Goal: Task Accomplishment & Management: Complete application form

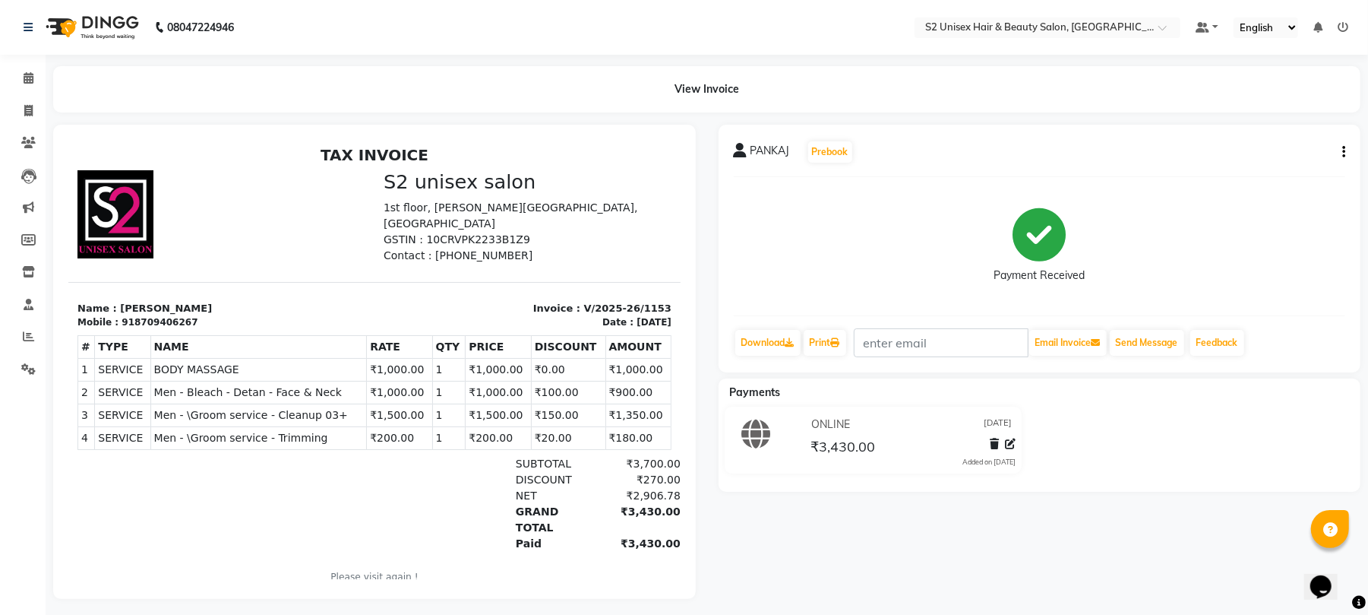
click at [761, 150] on span "PANKAJ" at bounding box center [771, 153] width 40 height 21
click at [1340, 156] on button "button" at bounding box center [1340, 152] width 9 height 16
click at [1253, 164] on div "Edit Invoice" at bounding box center [1267, 160] width 104 height 19
select select "service"
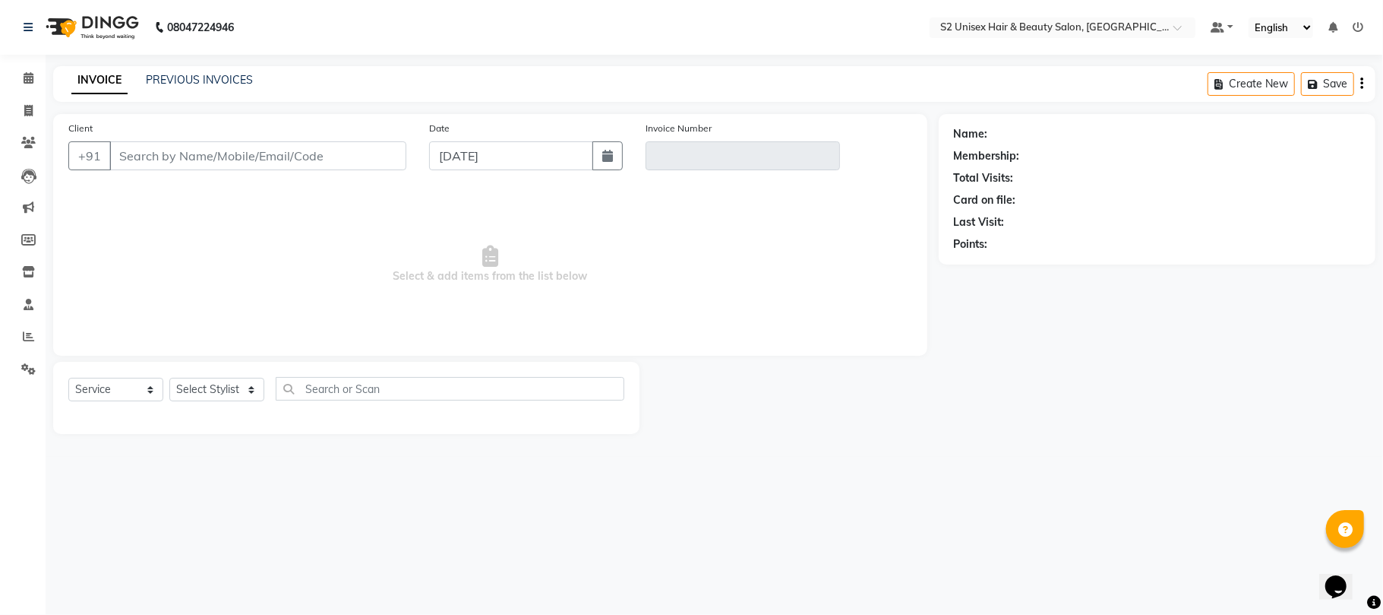
type input "8709406267"
type input "V/2025-26/1153"
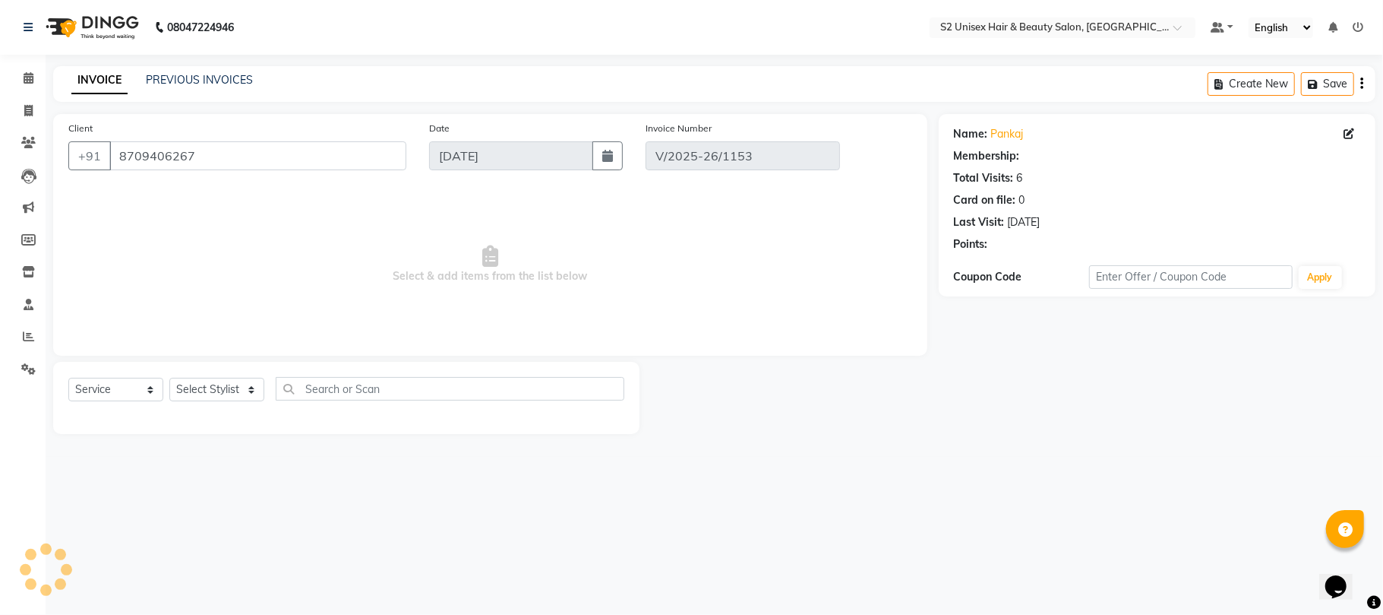
select select "select"
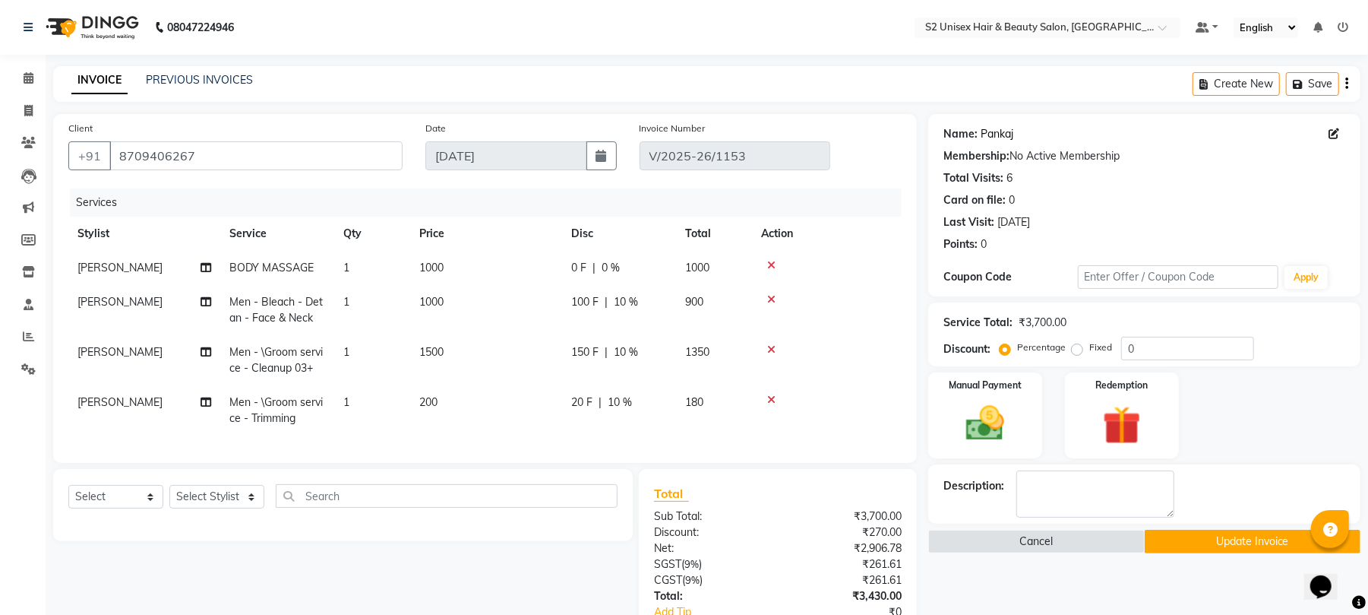
click at [1006, 132] on link "Pankaj" at bounding box center [997, 134] width 33 height 16
click at [27, 73] on icon at bounding box center [29, 77] width 10 height 11
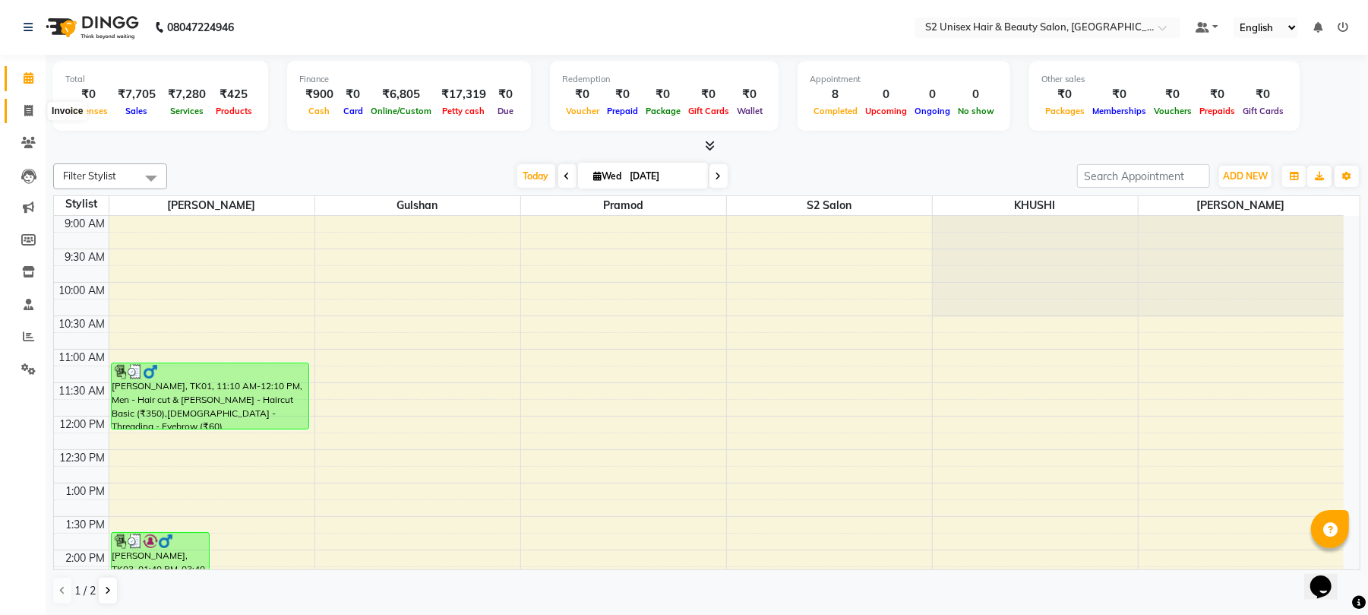
click at [27, 108] on icon at bounding box center [28, 110] width 8 height 11
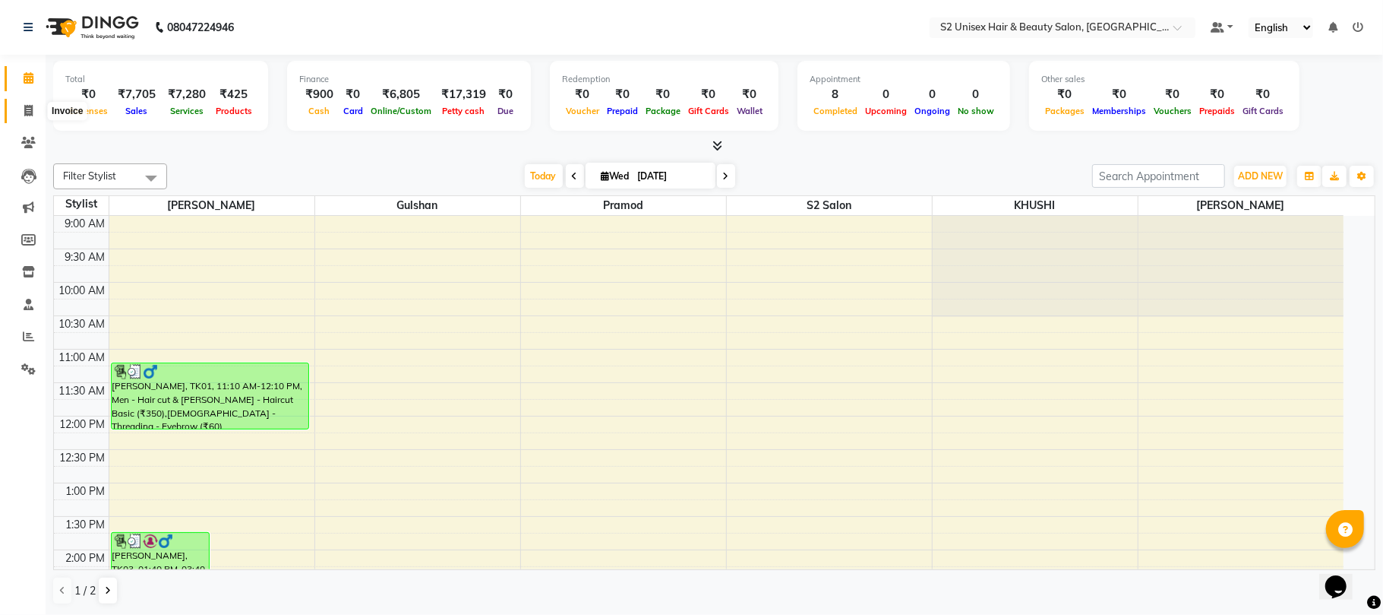
select select "3982"
select select "service"
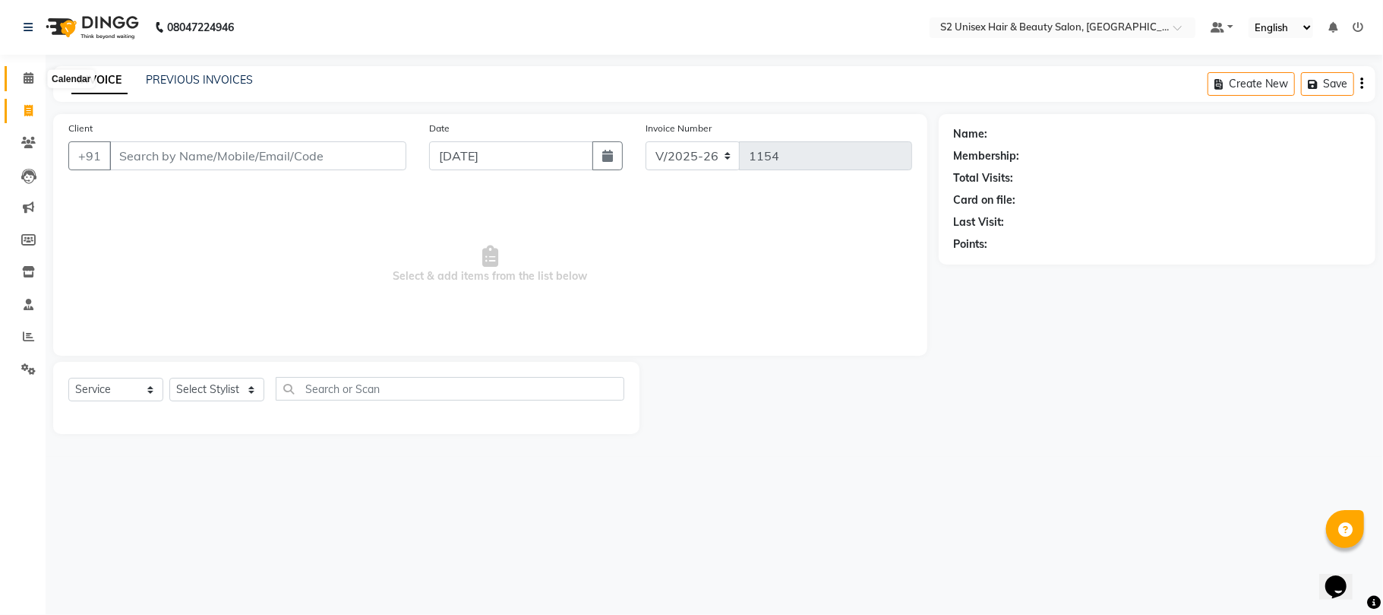
click at [28, 74] on icon at bounding box center [29, 77] width 10 height 11
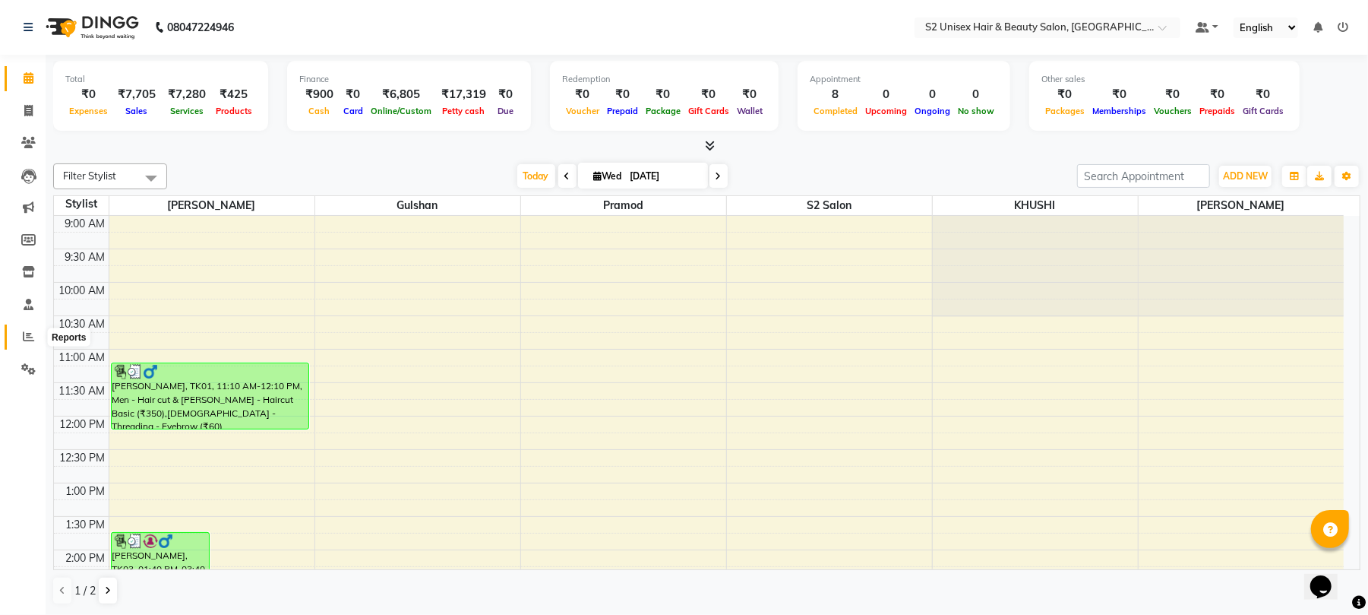
click at [31, 338] on icon at bounding box center [28, 335] width 11 height 11
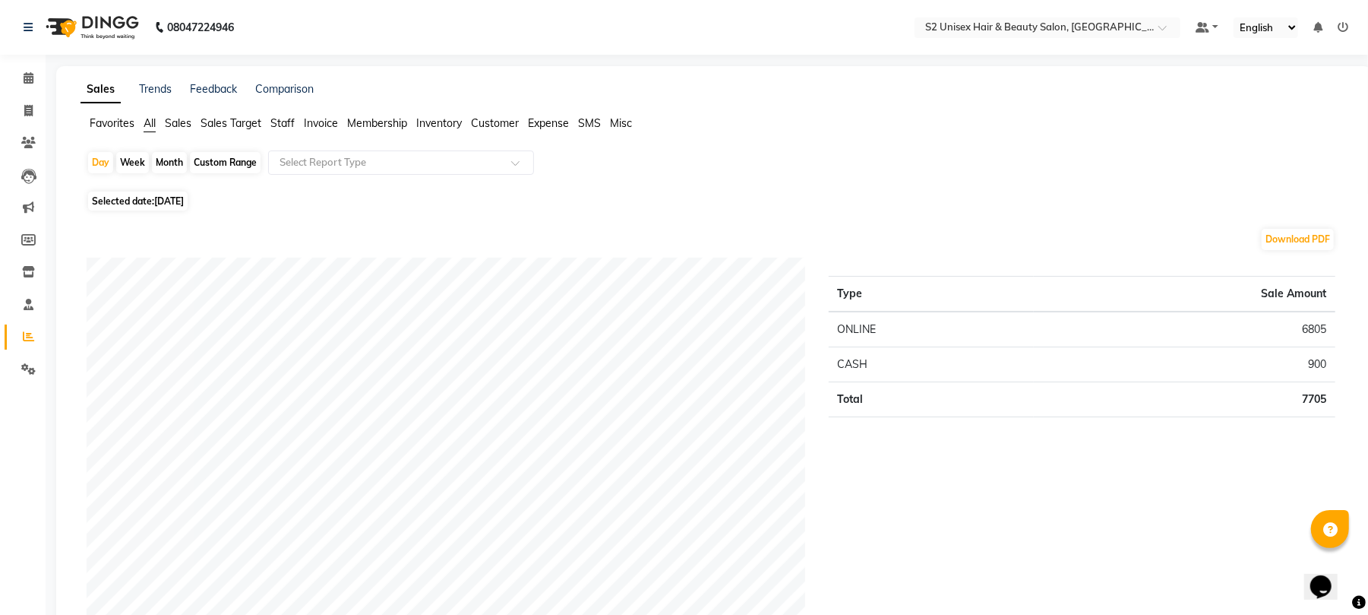
click at [170, 156] on div "Month" at bounding box center [169, 162] width 35 height 21
select select "9"
select select "2025"
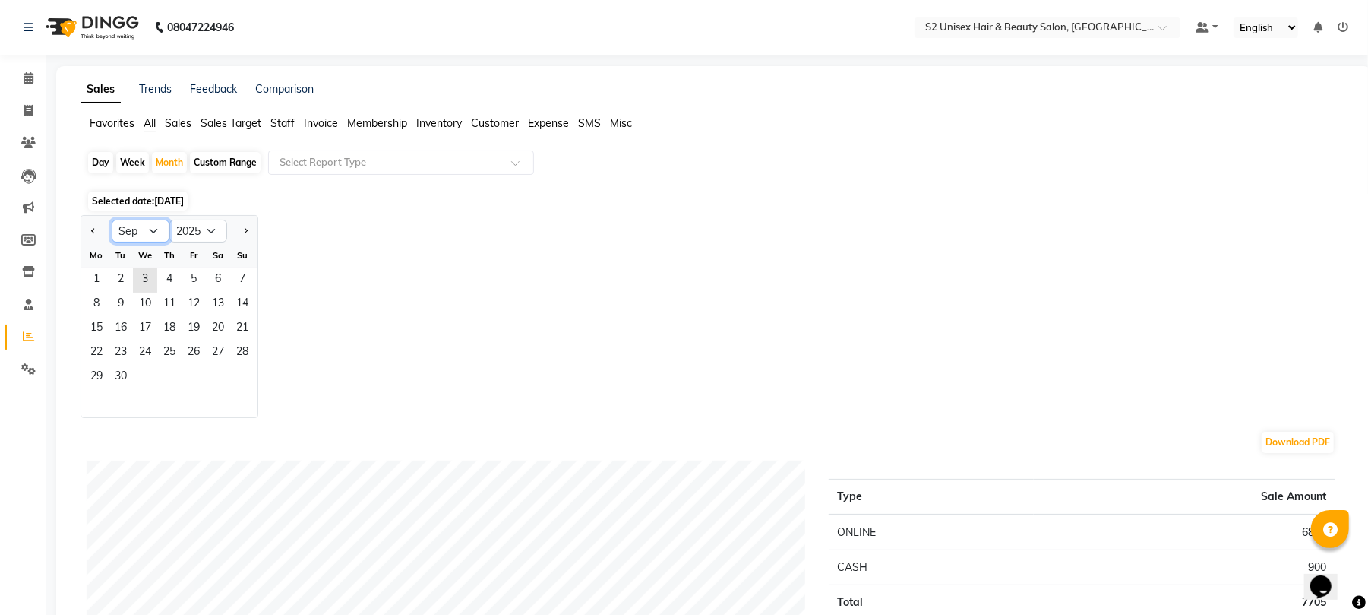
click at [137, 238] on select "Jan Feb Mar Apr May Jun [DATE] Aug Sep Oct Nov Dec" at bounding box center [141, 231] width 58 height 23
select select "8"
click at [112, 220] on select "Jan Feb Mar Apr May Jun [DATE] Aug Sep Oct Nov Dec" at bounding box center [141, 231] width 58 height 23
click at [275, 116] on span "Staff" at bounding box center [282, 123] width 24 height 14
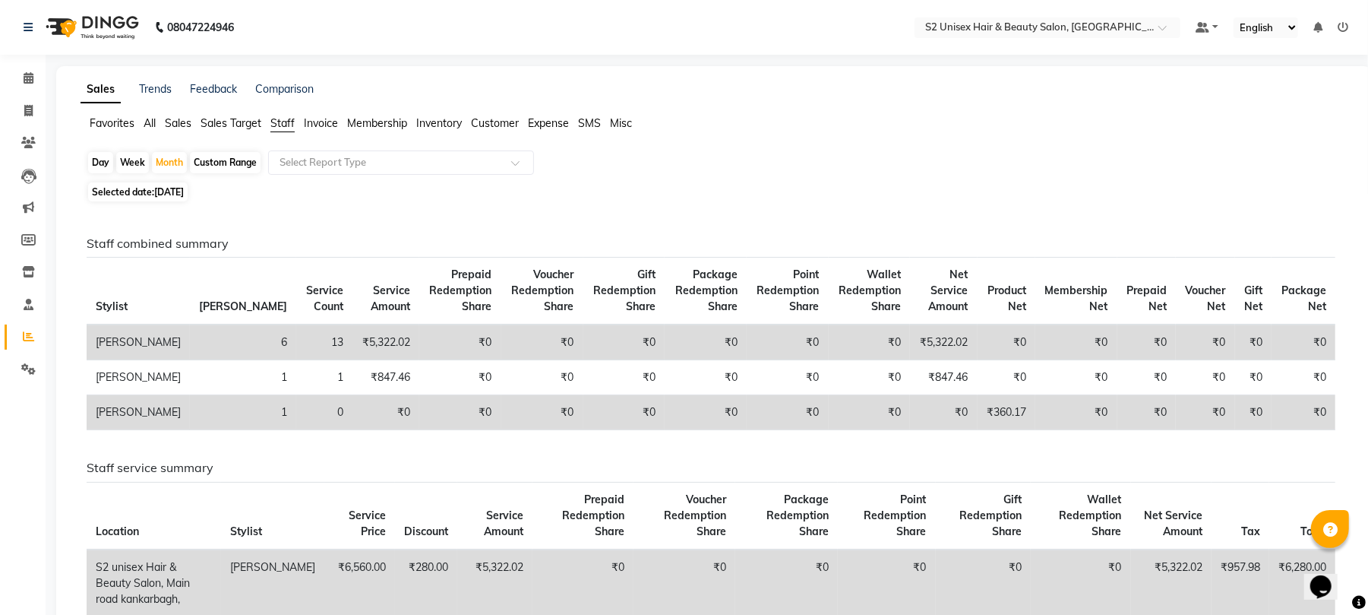
click at [149, 123] on span "All" at bounding box center [150, 123] width 12 height 14
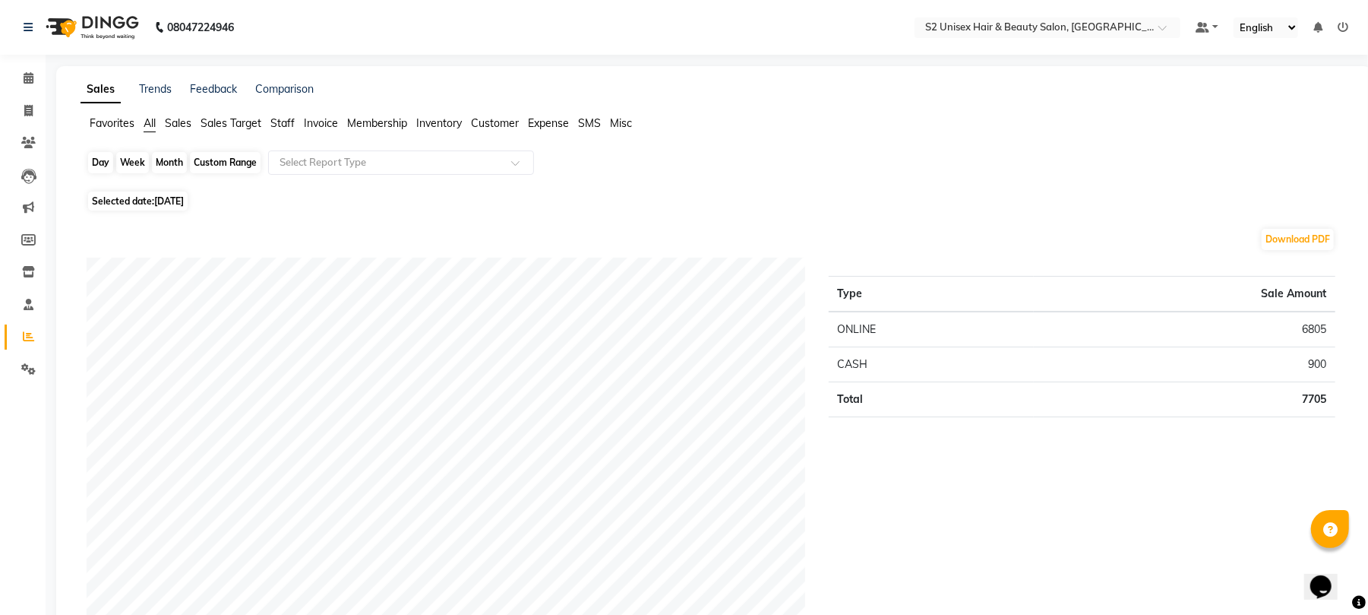
click at [166, 160] on div "Month" at bounding box center [169, 162] width 35 height 21
select select "9"
select select "2025"
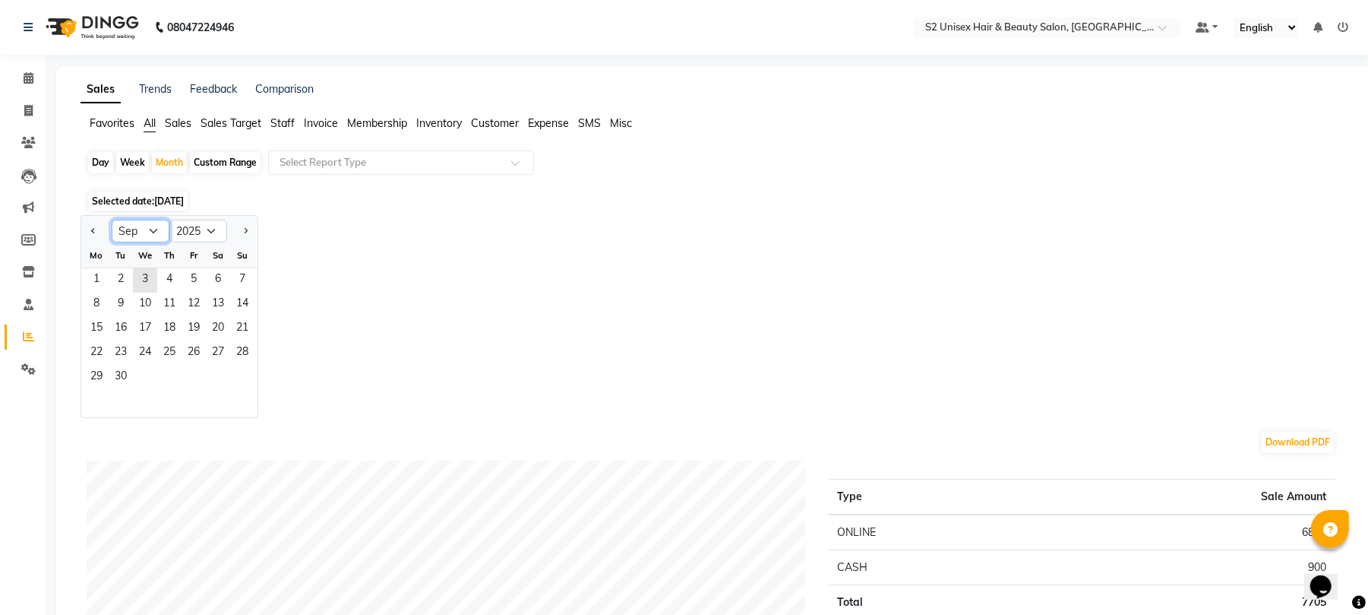
click at [135, 225] on select "Jan Feb Mar Apr May Jun [DATE] Aug Sep Oct Nov Dec" at bounding box center [141, 231] width 58 height 23
select select "8"
click at [112, 220] on select "Jan Feb Mar Apr May Jun [DATE] Aug Sep Oct Nov Dec" at bounding box center [141, 231] width 58 height 23
click at [201, 270] on span "1" at bounding box center [194, 280] width 24 height 24
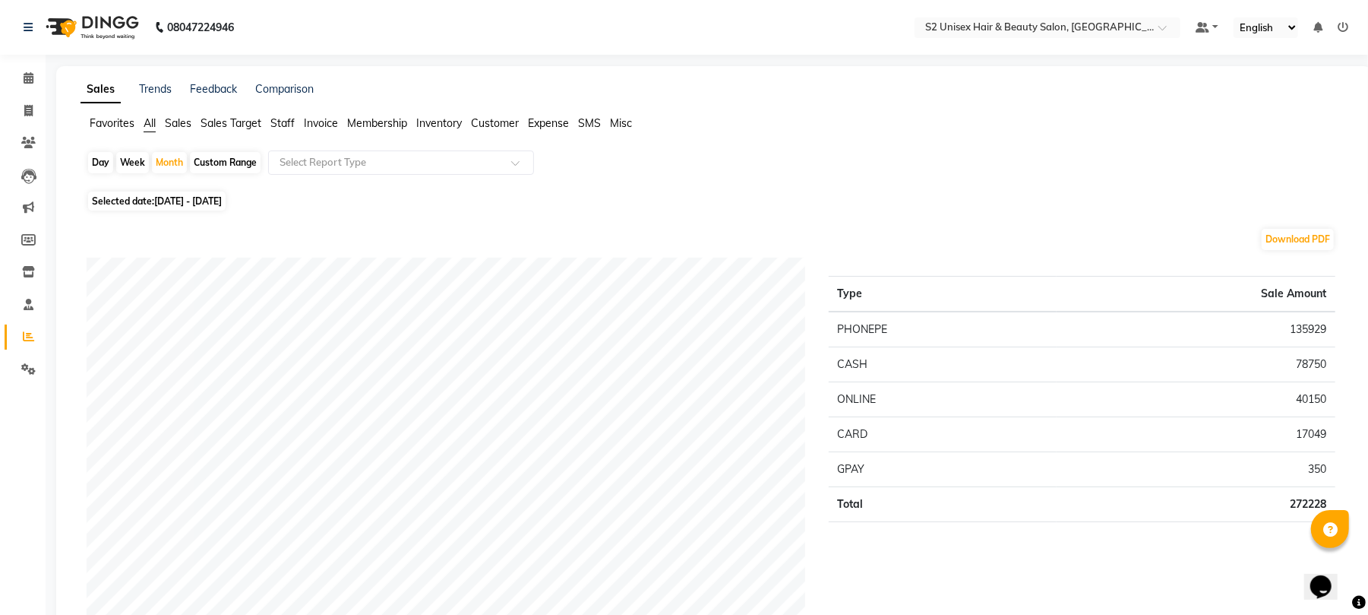
click at [271, 119] on span "Staff" at bounding box center [282, 123] width 24 height 14
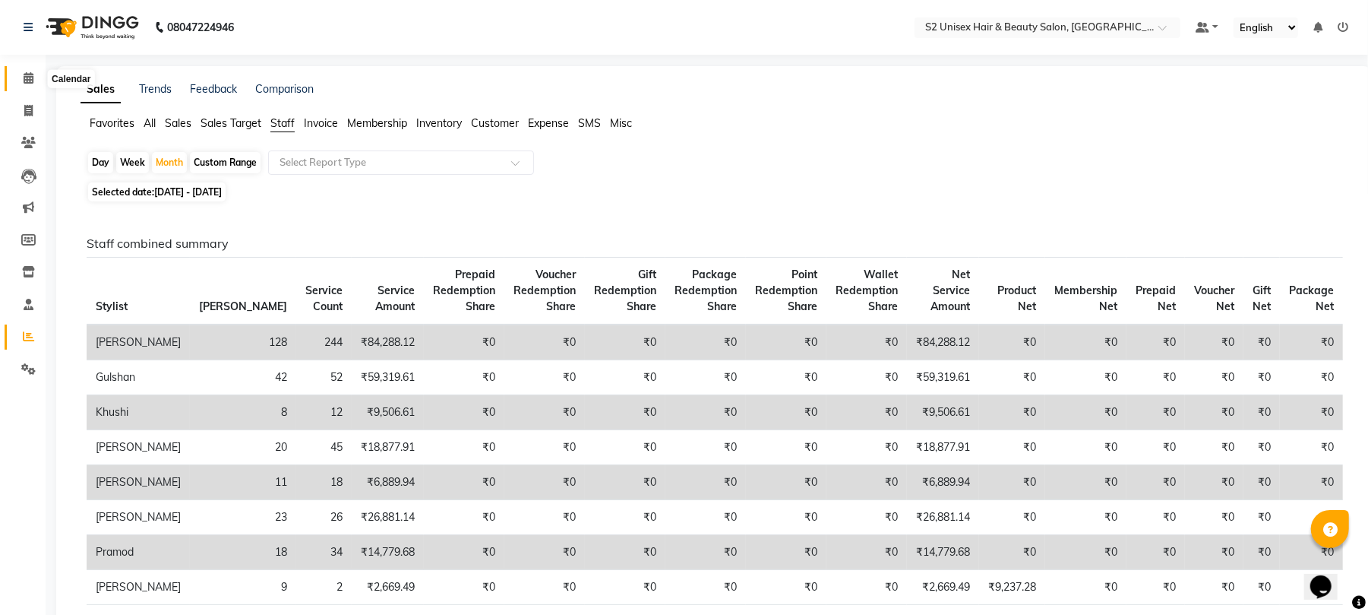
click at [18, 83] on span at bounding box center [28, 78] width 27 height 17
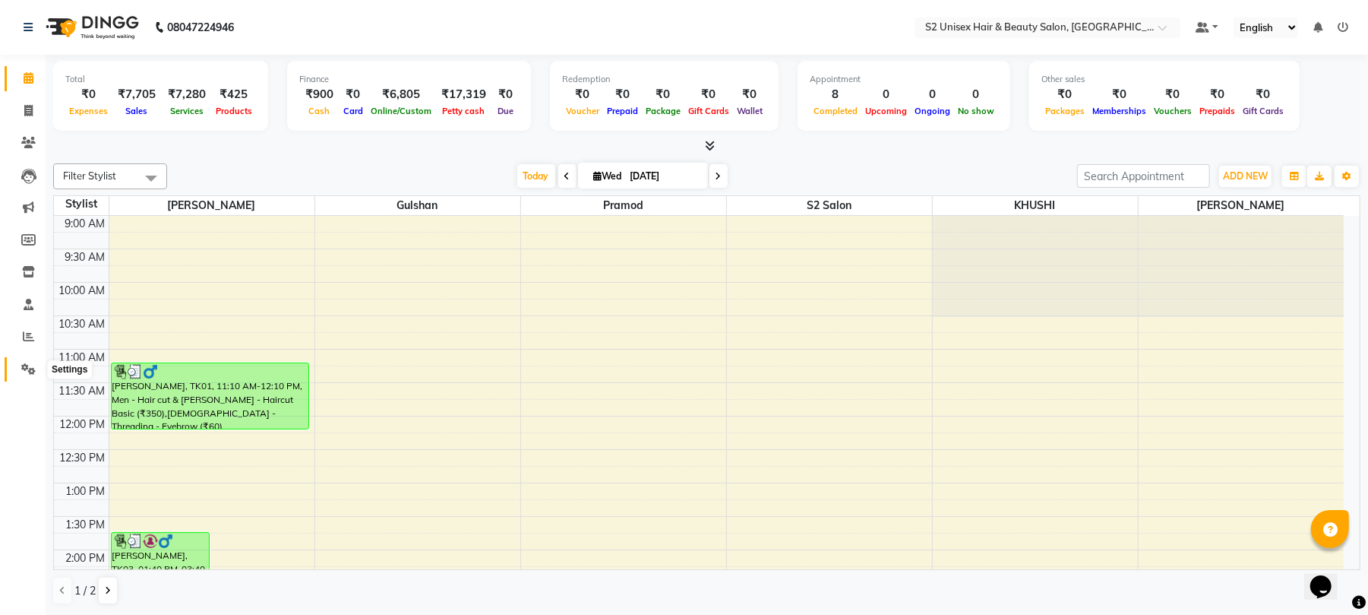
click at [37, 368] on span at bounding box center [28, 369] width 27 height 17
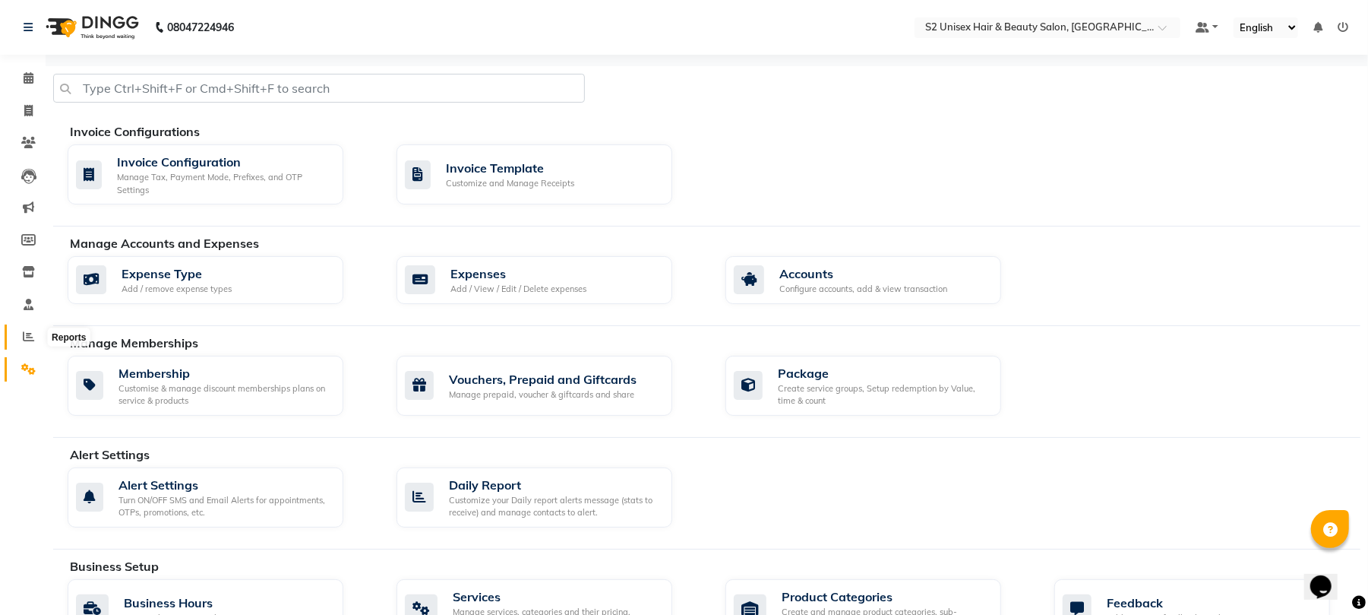
click at [25, 338] on icon at bounding box center [28, 335] width 11 height 11
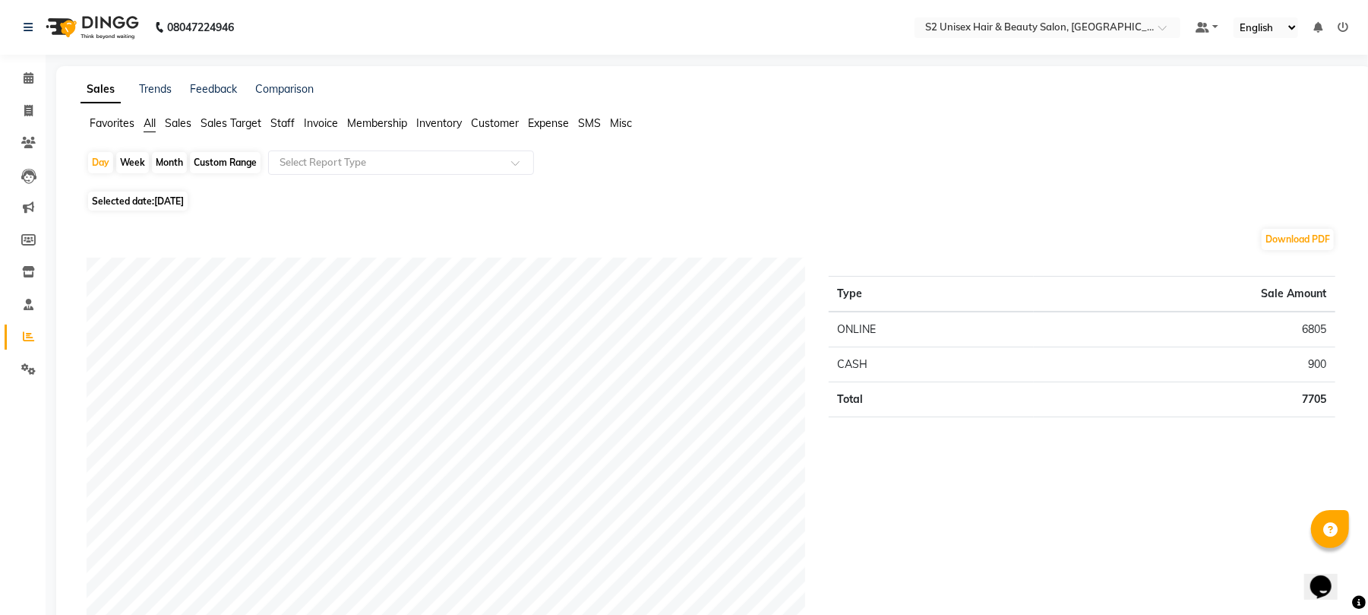
click at [156, 125] on span "All" at bounding box center [150, 123] width 12 height 14
click at [167, 162] on div "Month" at bounding box center [169, 162] width 35 height 21
select select "9"
select select "2025"
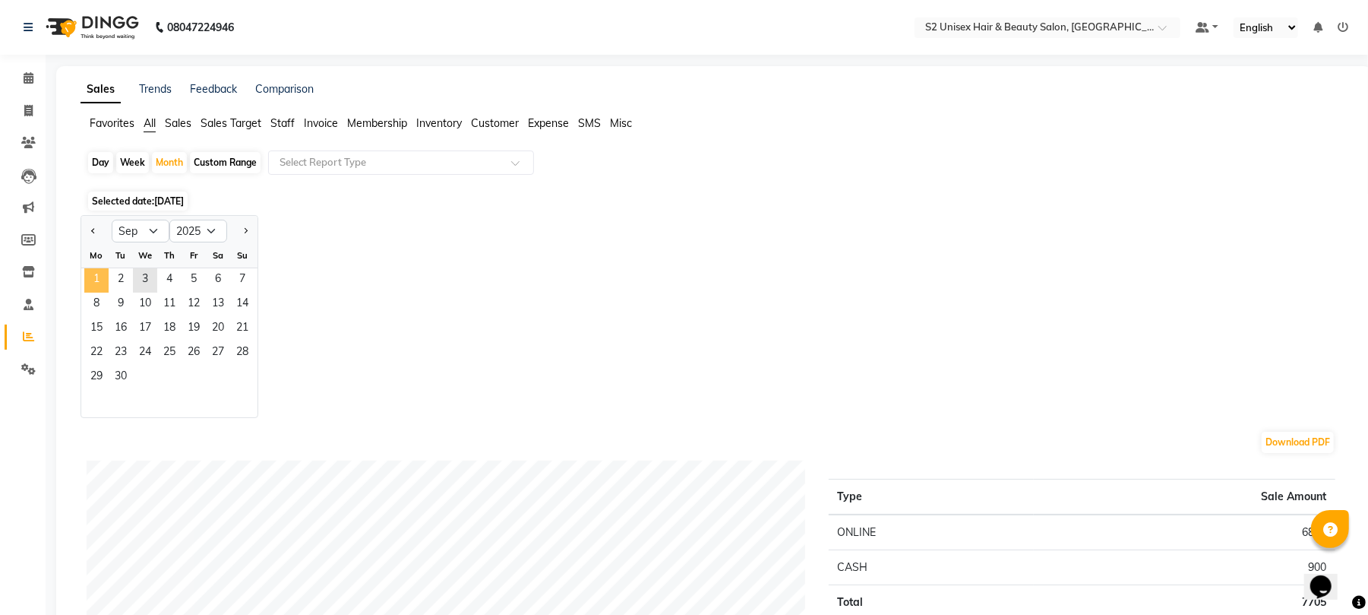
click at [92, 277] on span "1" at bounding box center [96, 280] width 24 height 24
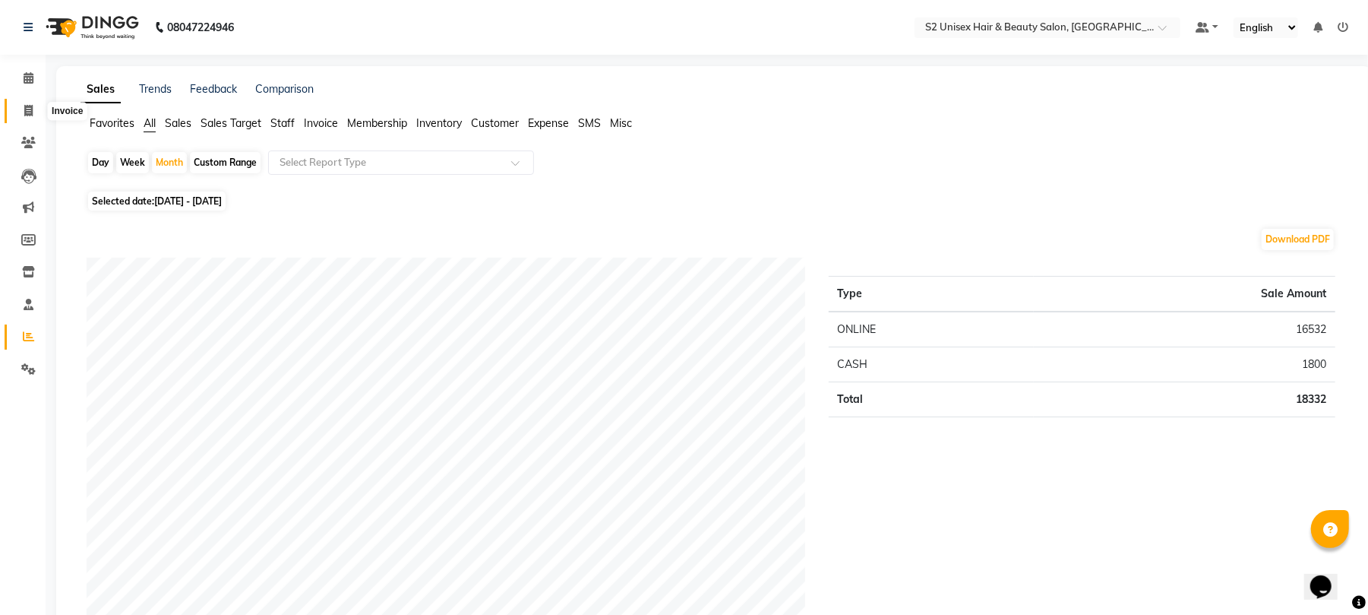
click at [32, 103] on span at bounding box center [28, 111] width 27 height 17
select select "service"
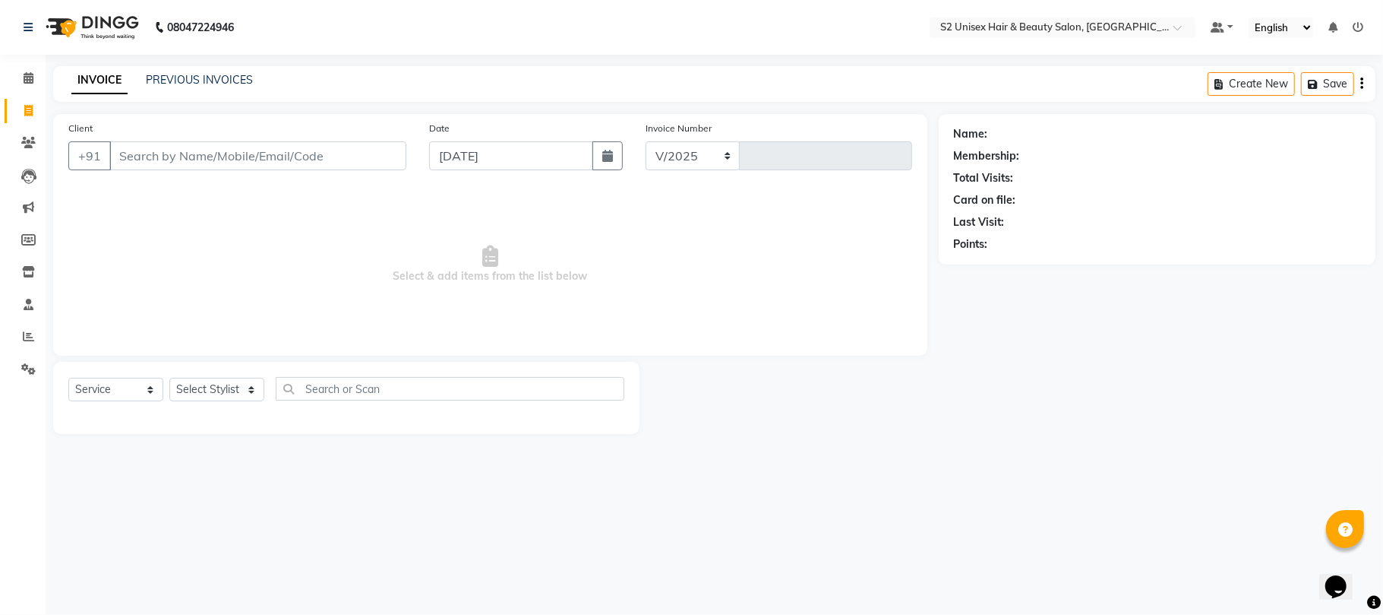
select select "3982"
type input "1154"
click at [34, 79] on span at bounding box center [28, 78] width 27 height 17
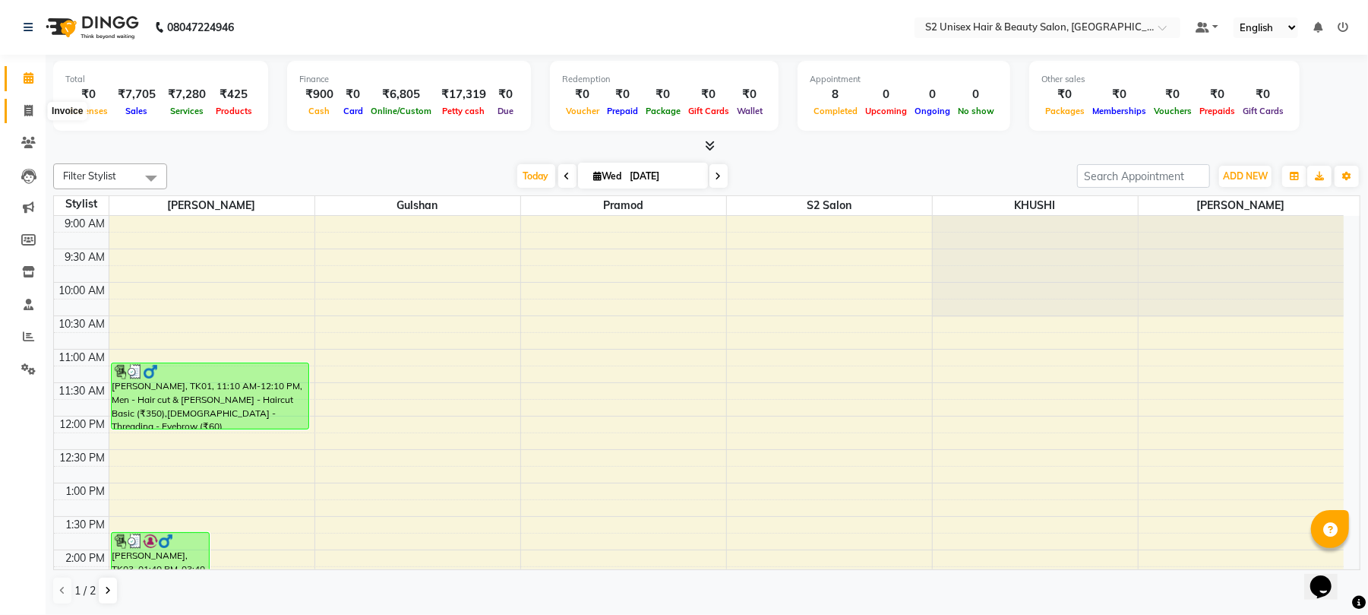
click at [27, 105] on icon at bounding box center [28, 110] width 8 height 11
select select "service"
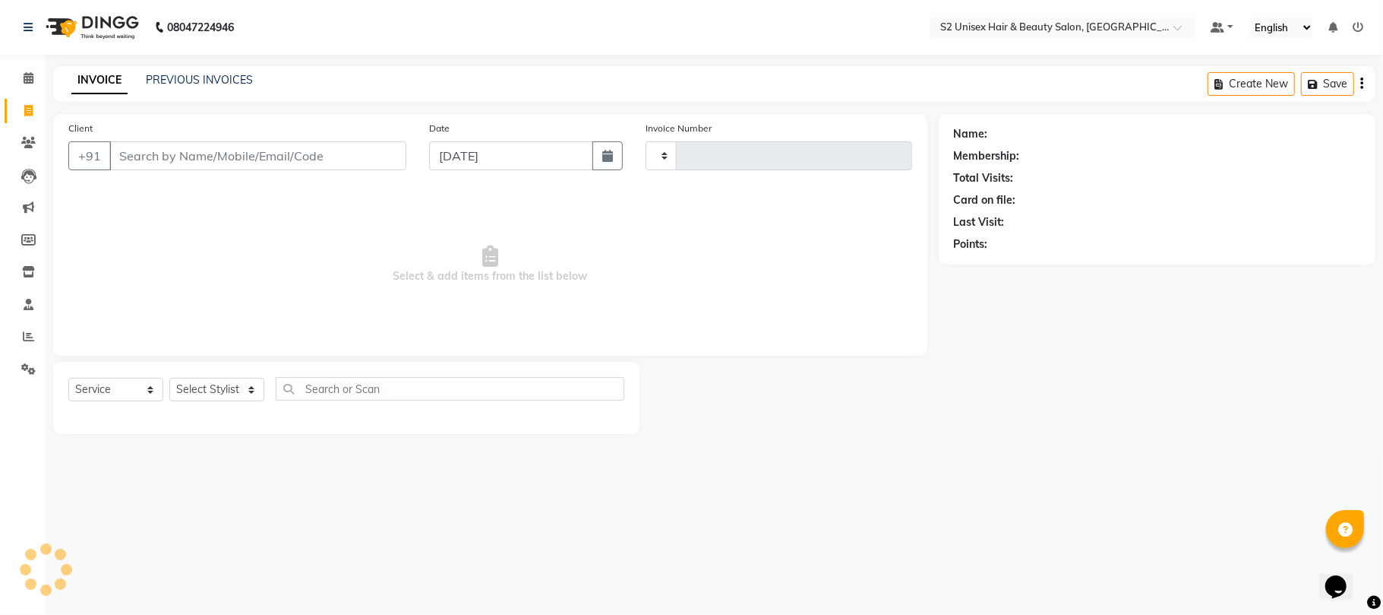
type input "1154"
select select "3982"
click at [25, 71] on span at bounding box center [28, 78] width 27 height 17
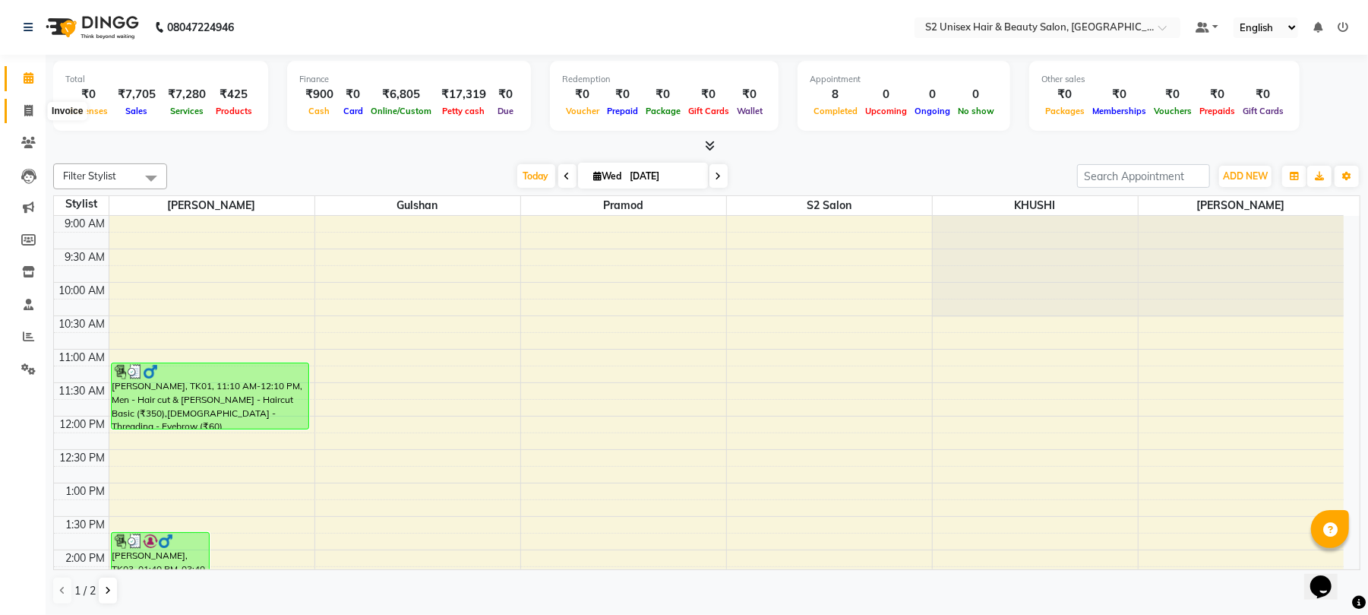
click at [31, 112] on icon at bounding box center [28, 110] width 8 height 11
select select "service"
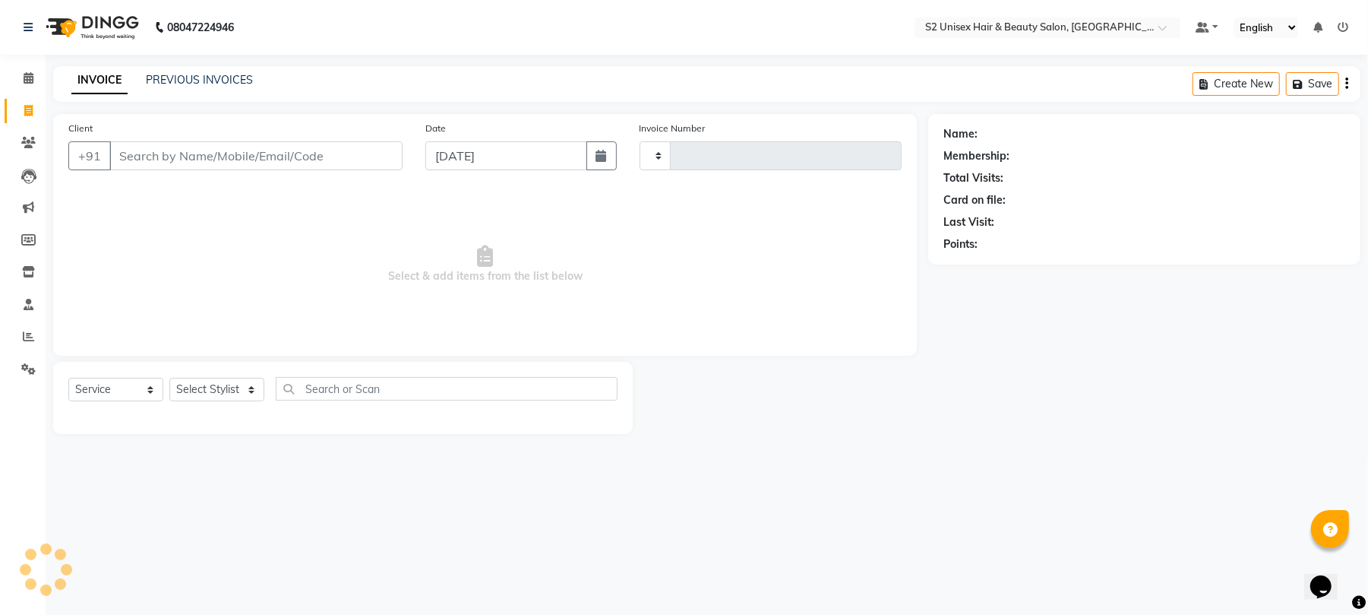
type input "1154"
select select "3982"
click at [208, 383] on select "Select Stylist [PERSON_NAME] Gulshan KHUSHI [PERSON_NAME] [PERSON_NAME] S2 salo…" at bounding box center [216, 390] width 95 height 24
select select "20295"
click at [169, 378] on select "Select Stylist [PERSON_NAME] Gulshan KHUSHI [PERSON_NAME] [PERSON_NAME] S2 salo…" at bounding box center [216, 390] width 95 height 24
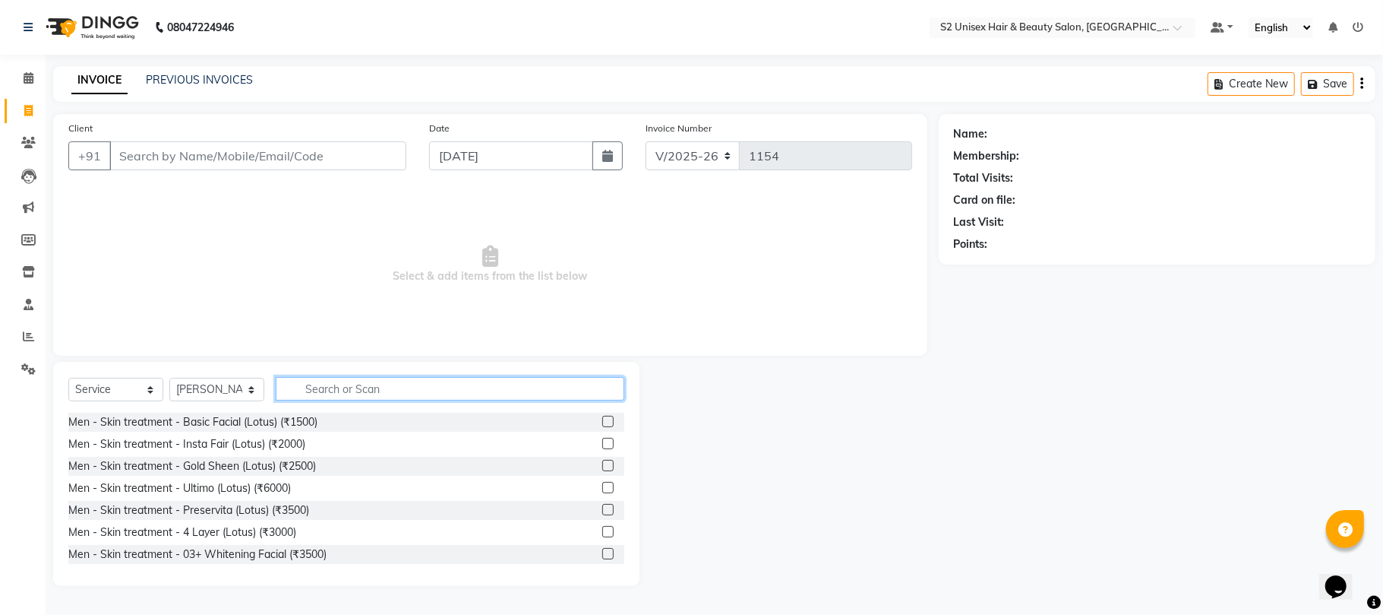
click at [344, 384] on input "text" at bounding box center [450, 389] width 349 height 24
type input "hair"
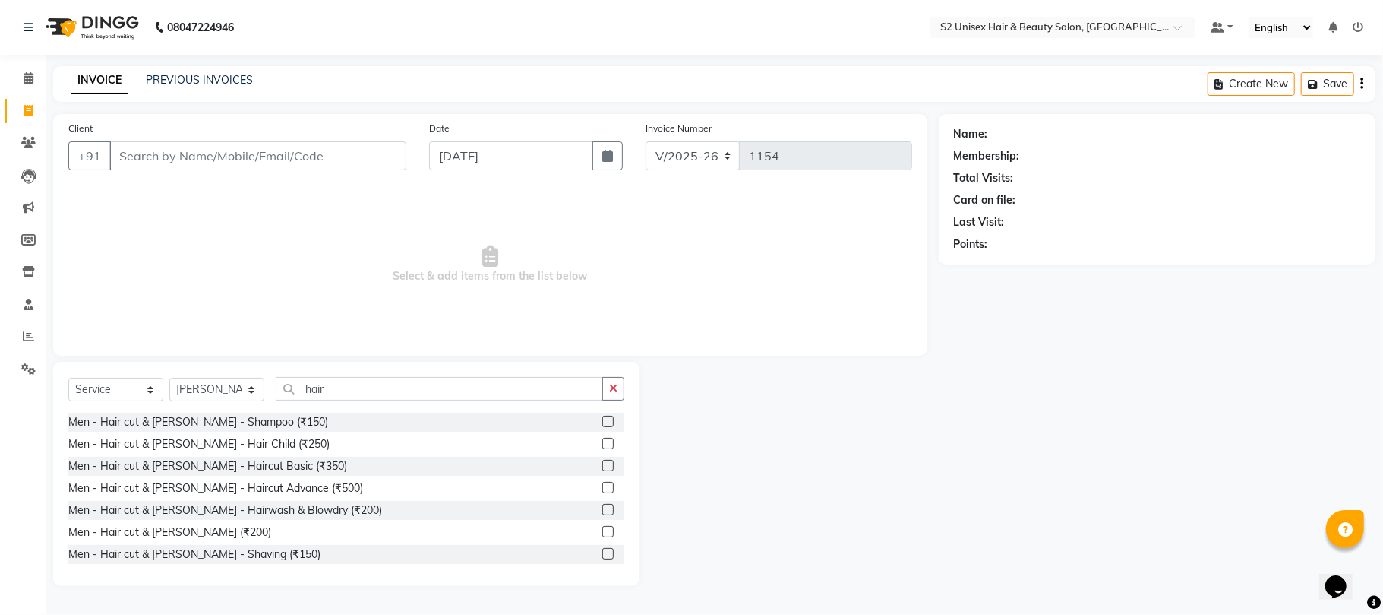
click at [602, 469] on label at bounding box center [607, 465] width 11 height 11
click at [602, 469] on input "checkbox" at bounding box center [607, 466] width 10 height 10
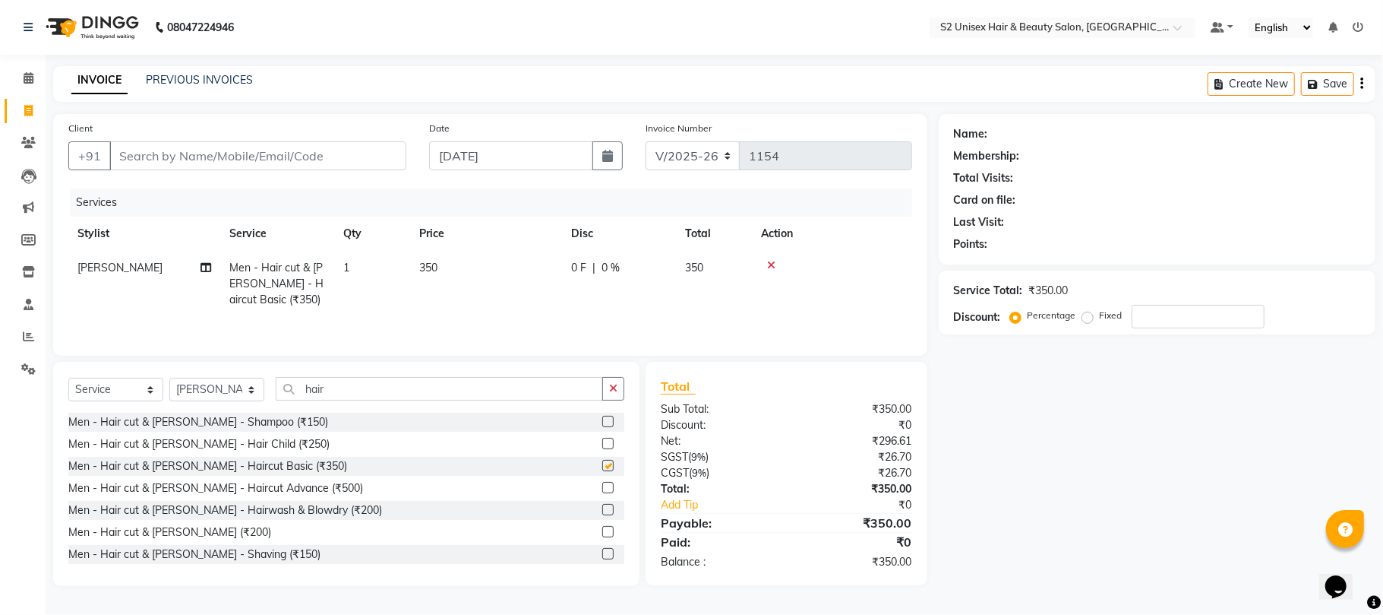
checkbox input "false"
click at [612, 393] on icon "button" at bounding box center [613, 388] width 8 height 11
click at [356, 150] on input "Client" at bounding box center [257, 155] width 297 height 29
type input "9"
type input "0"
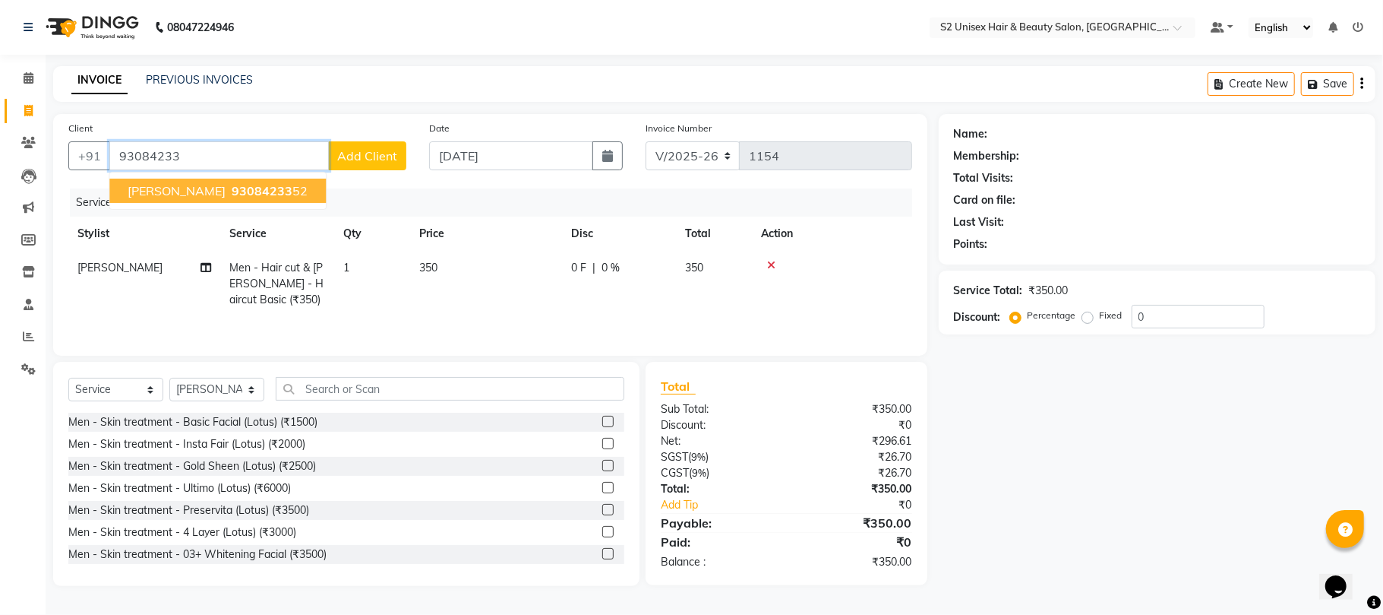
click at [274, 183] on ngb-highlight "93084233 52" at bounding box center [268, 190] width 79 height 15
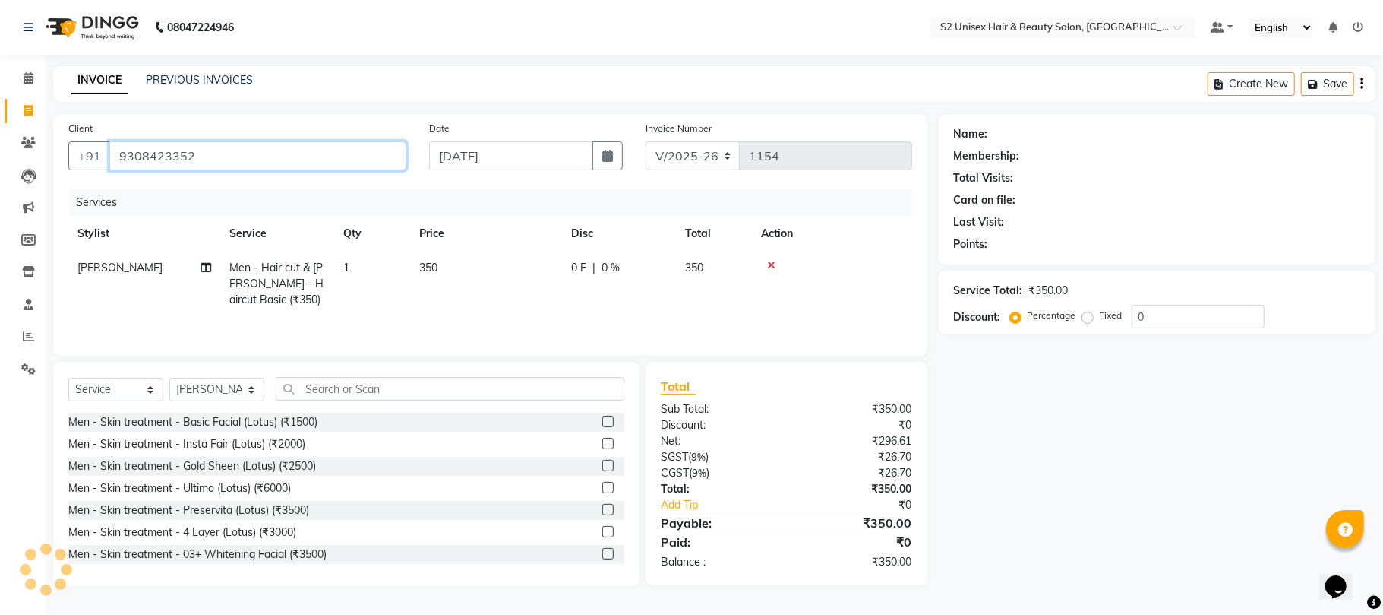
type input "9308423352"
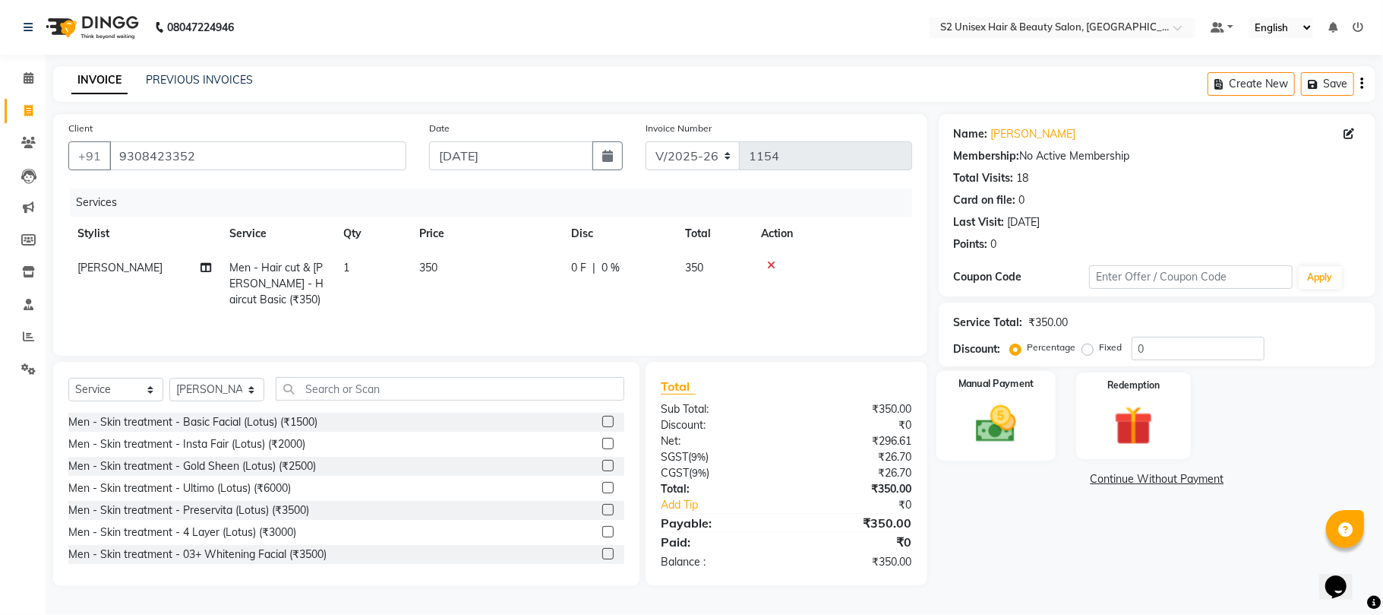
click at [997, 403] on img at bounding box center [996, 423] width 66 height 47
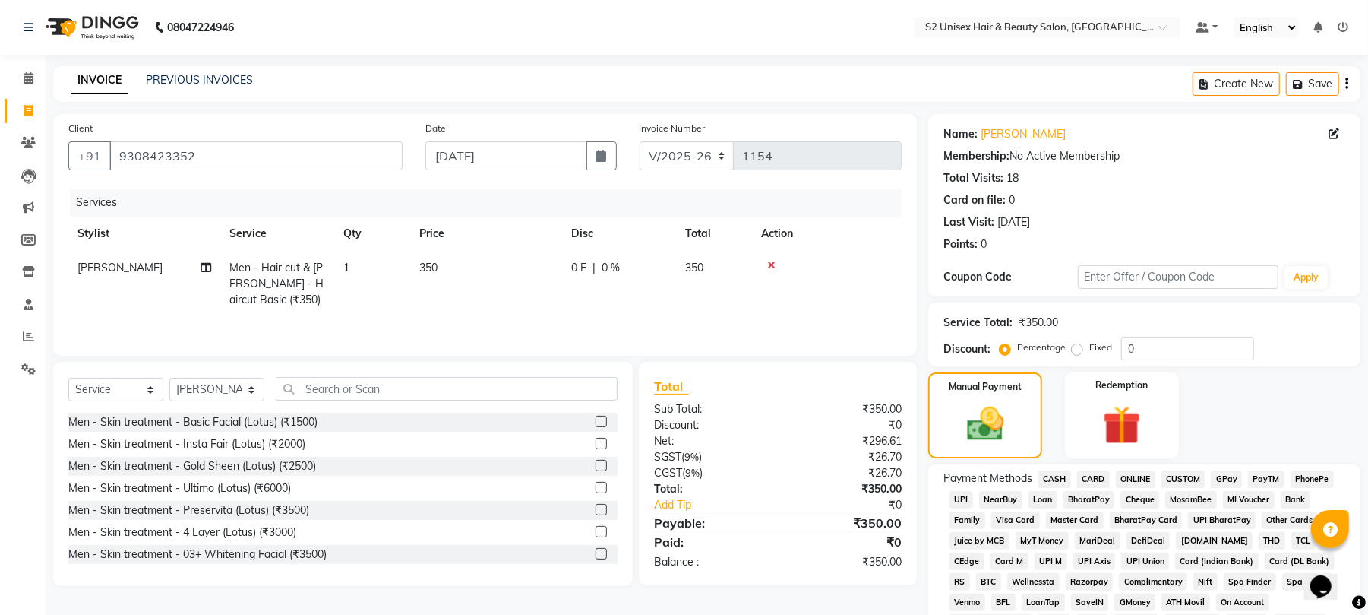
click at [1147, 479] on span "ONLINE" at bounding box center [1136, 478] width 40 height 17
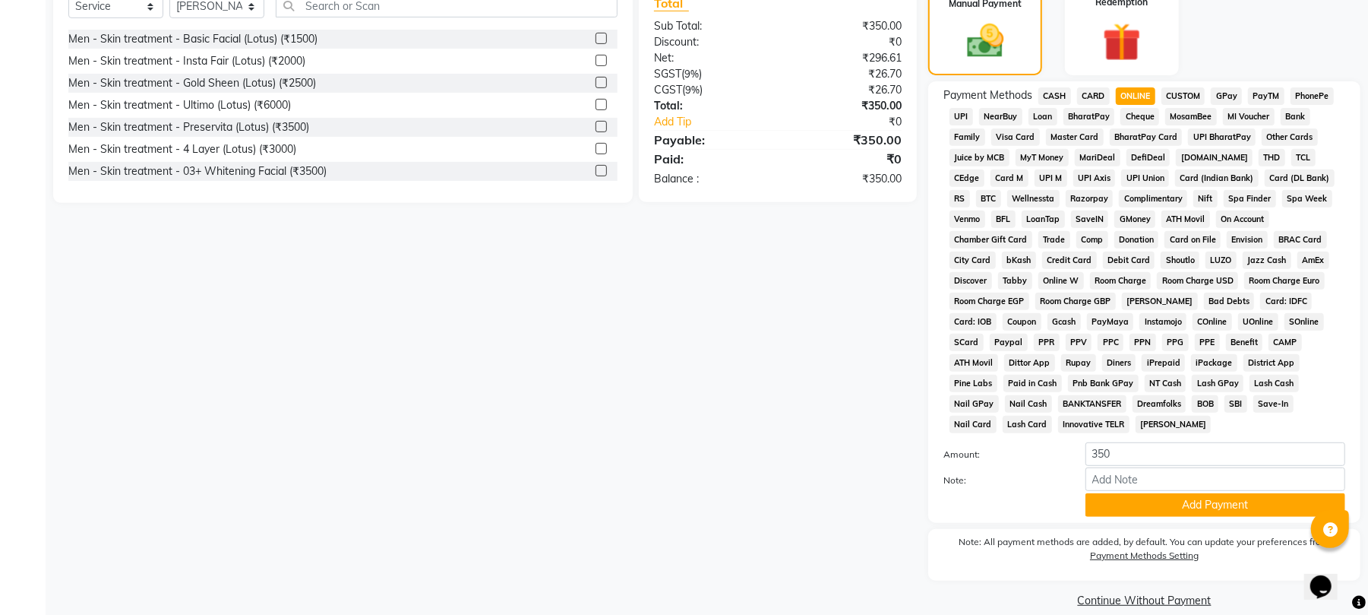
scroll to position [386, 0]
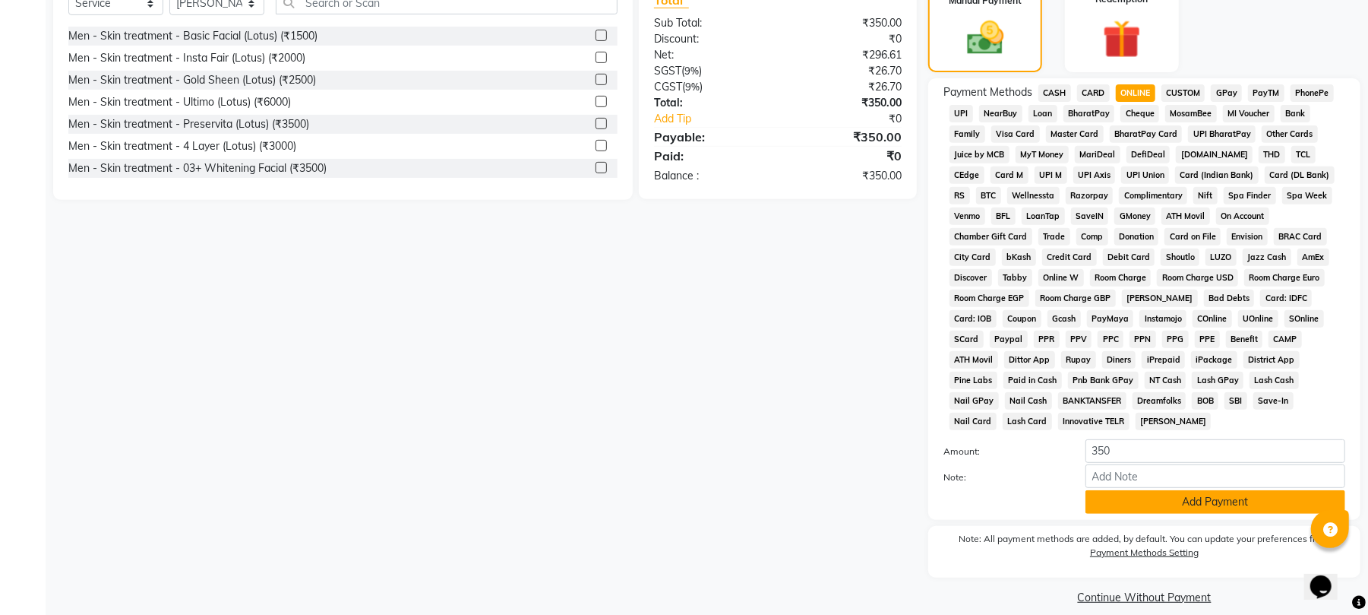
click at [1142, 490] on button "Add Payment" at bounding box center [1216, 502] width 260 height 24
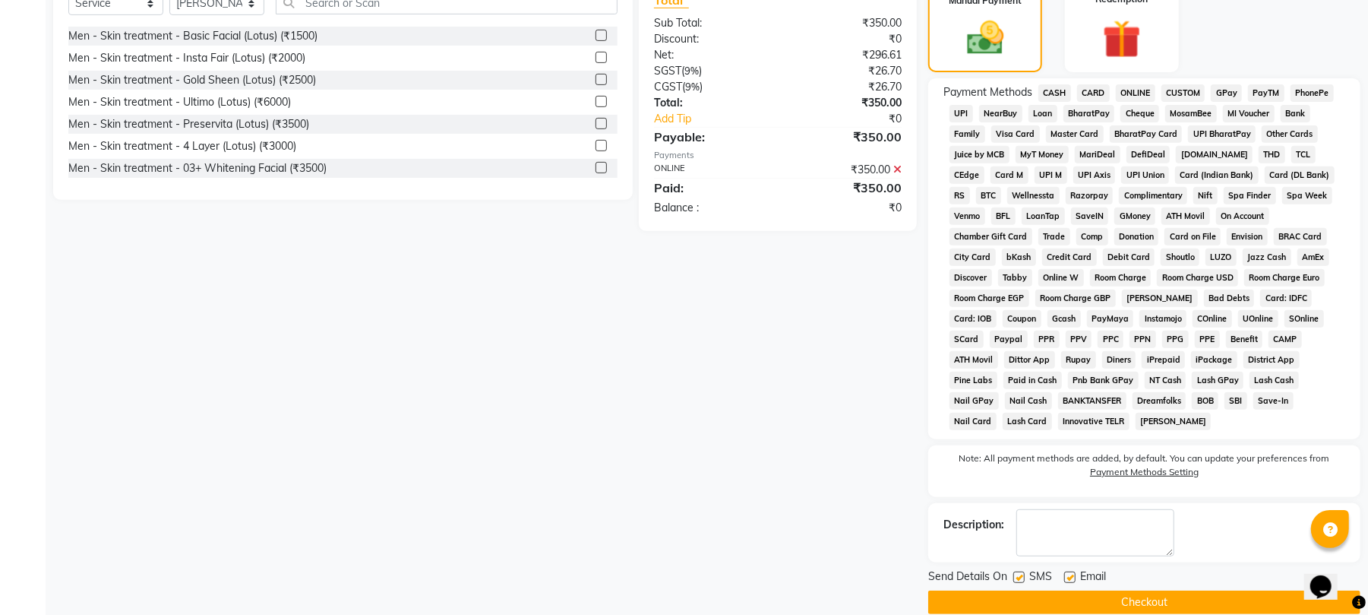
click at [1158, 590] on button "Checkout" at bounding box center [1144, 602] width 432 height 24
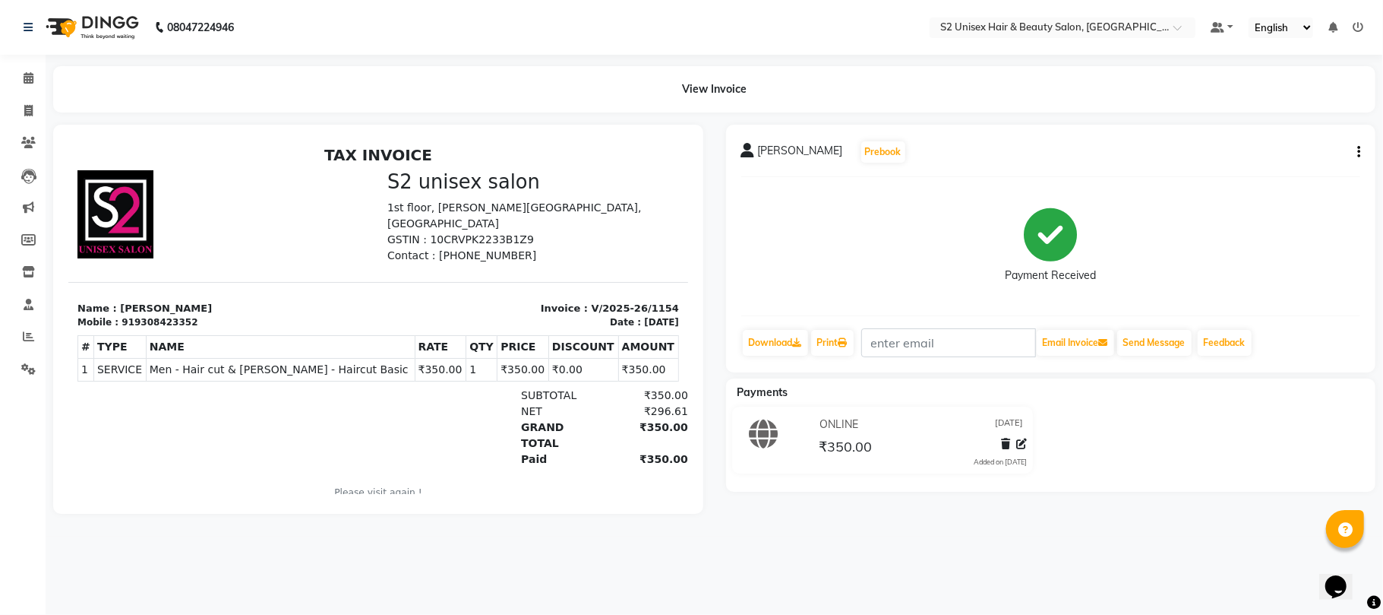
click at [1357, 152] on icon "button" at bounding box center [1358, 152] width 3 height 1
click at [1313, 160] on div "Edit Invoice" at bounding box center [1283, 160] width 104 height 19
select select "service"
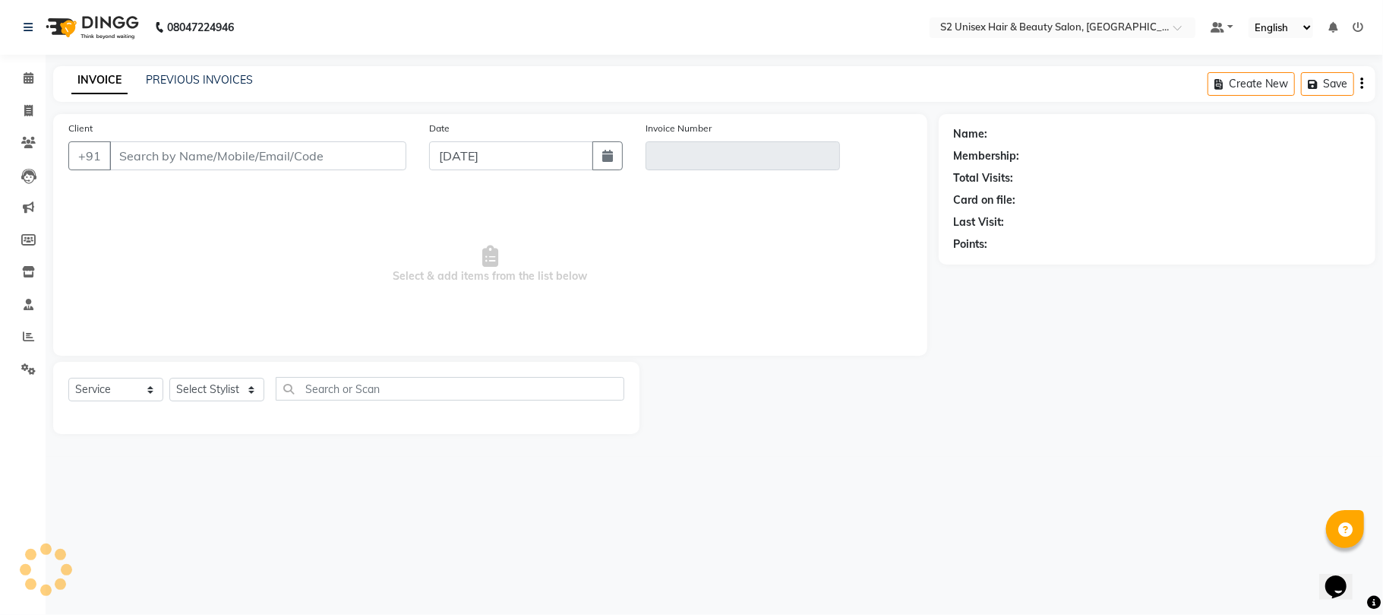
type input "9308423352"
type input "V/2025-26/1154"
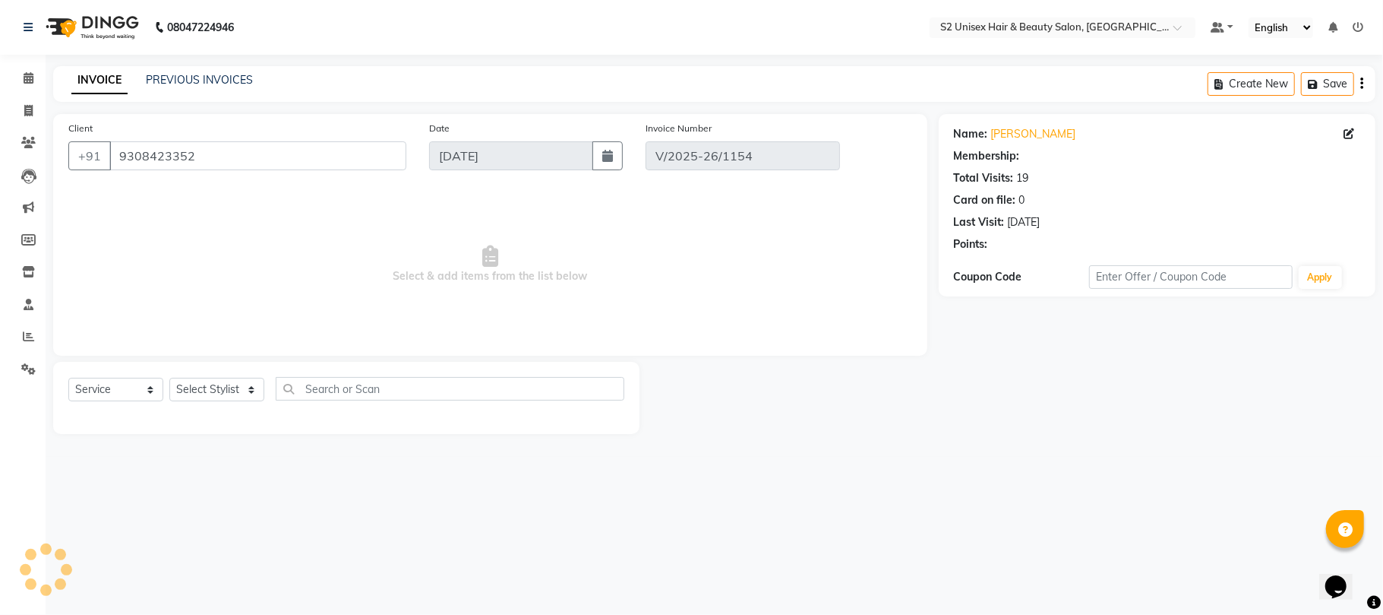
select select "select"
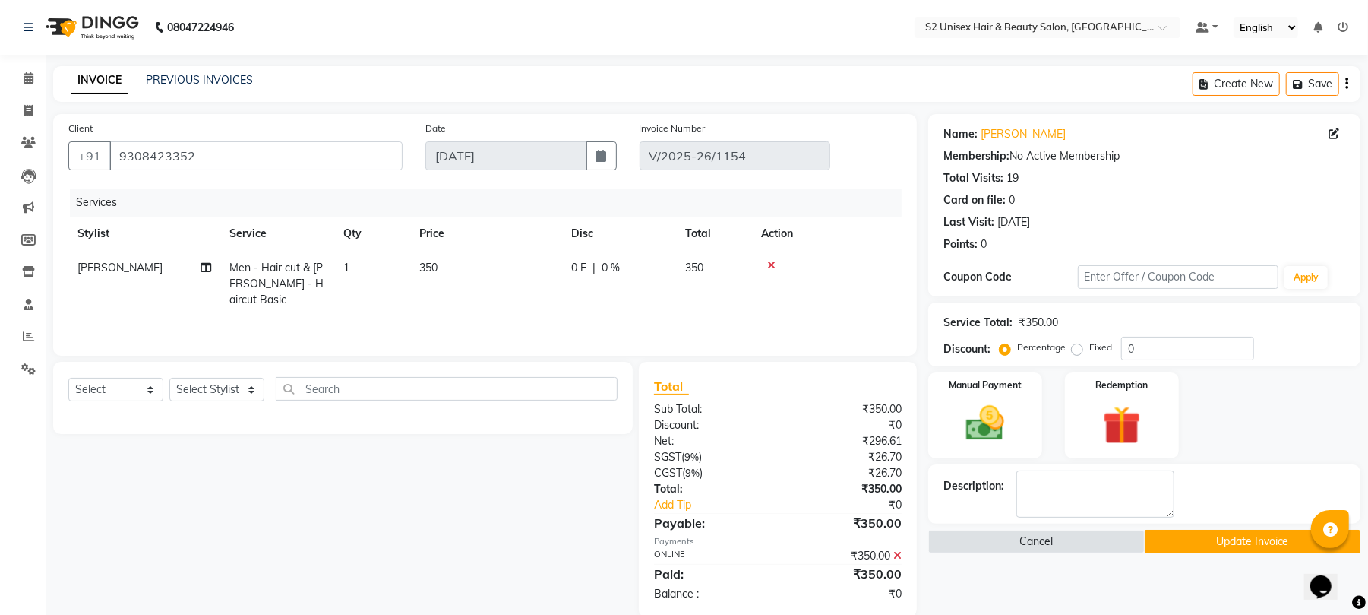
scroll to position [25, 0]
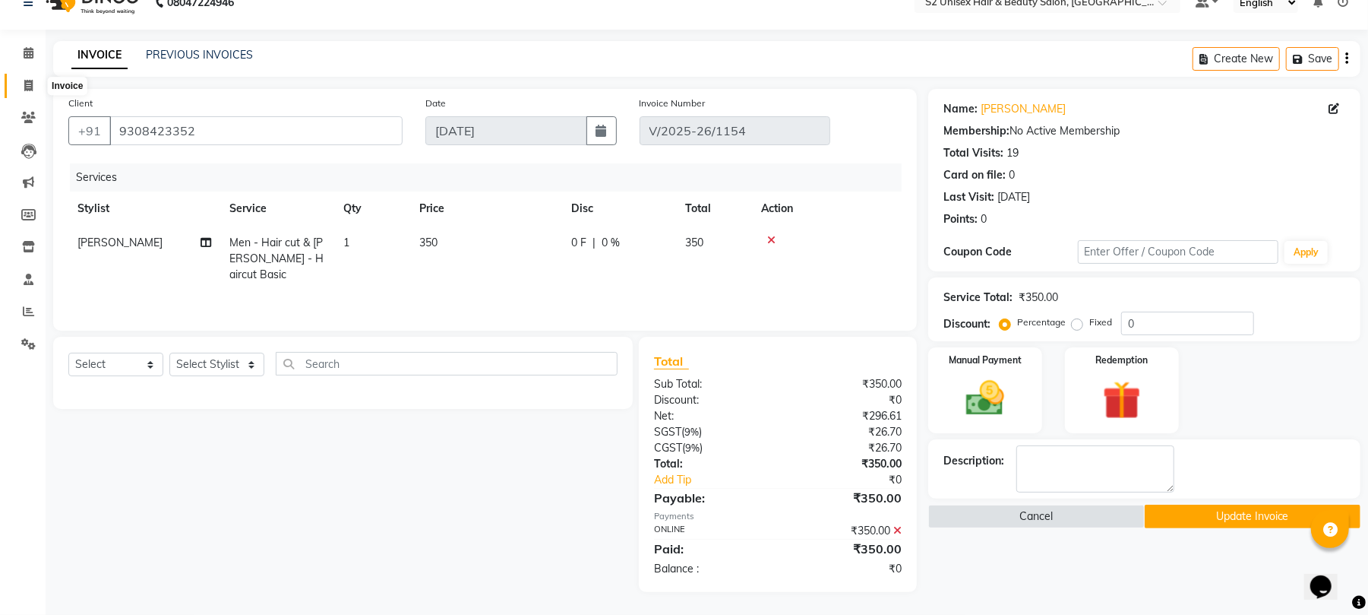
click at [24, 80] on icon at bounding box center [28, 85] width 8 height 11
select select "service"
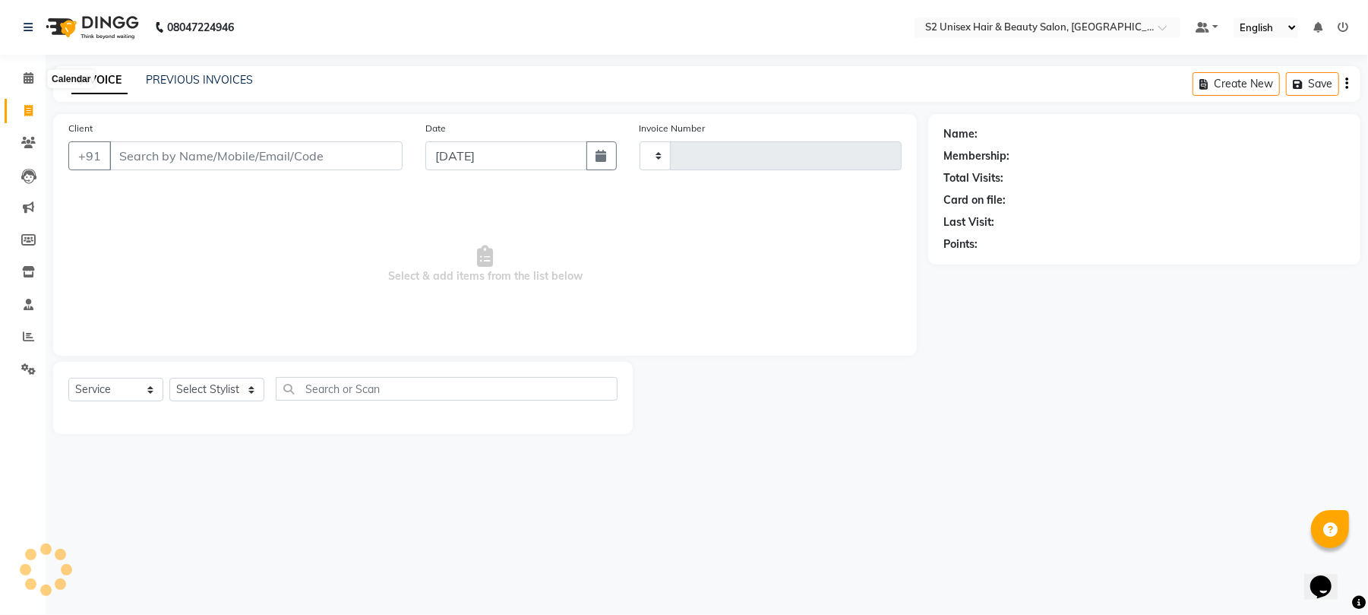
type input "1155"
select select "3982"
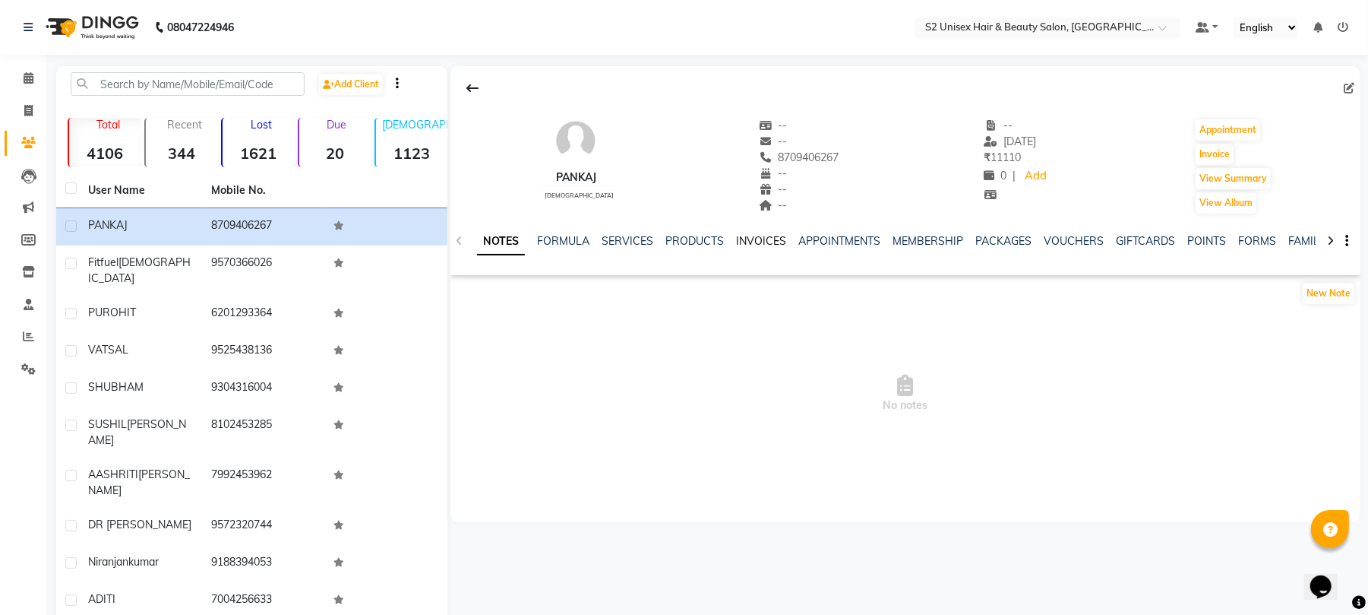
click at [751, 245] on link "INVOICES" at bounding box center [761, 241] width 50 height 14
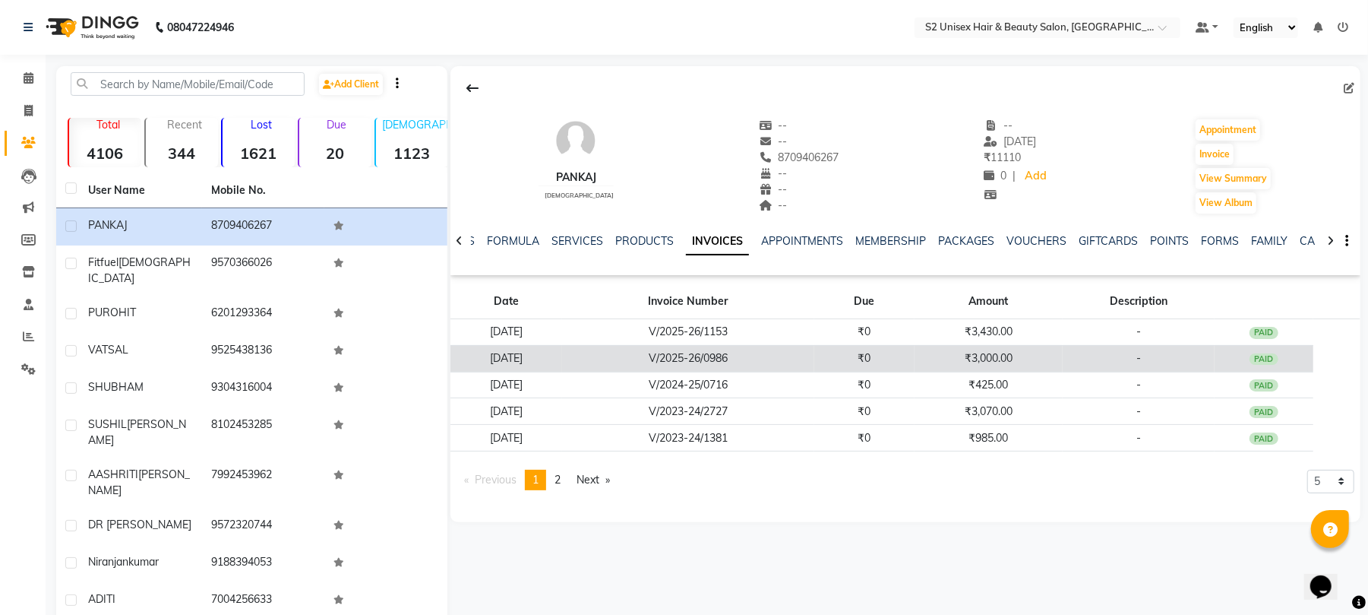
click at [1266, 365] on div "PAID" at bounding box center [1264, 359] width 29 height 12
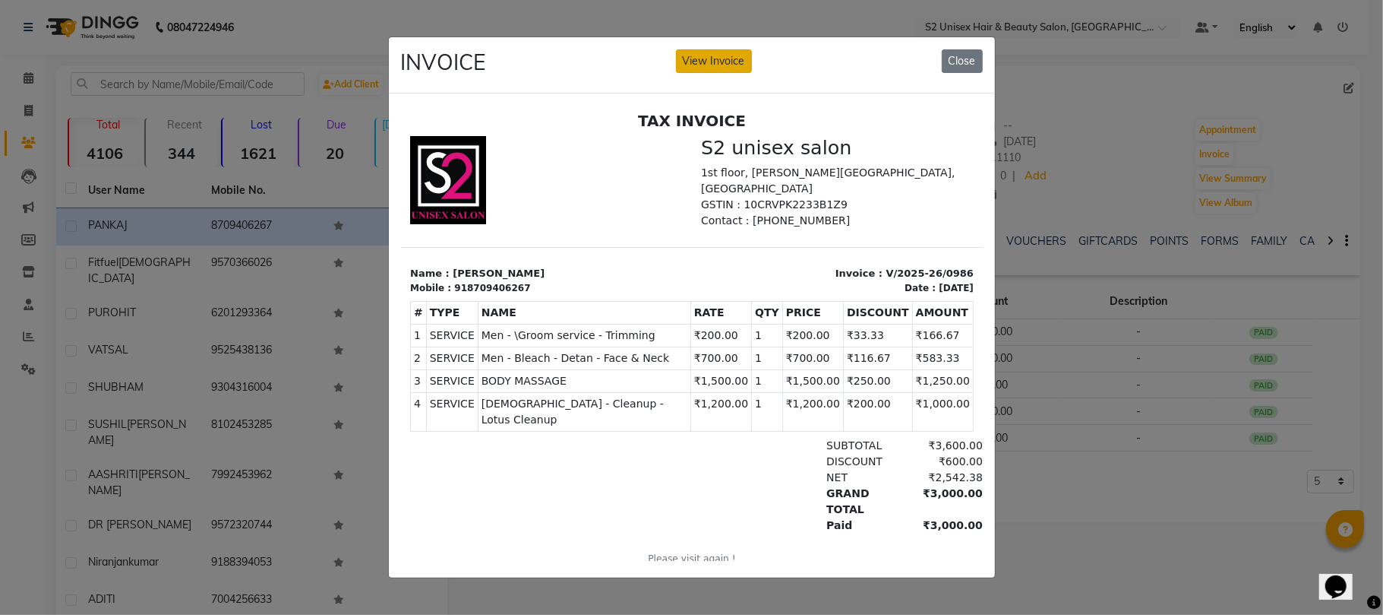
click at [726, 49] on button "View Invoice" at bounding box center [714, 61] width 76 height 24
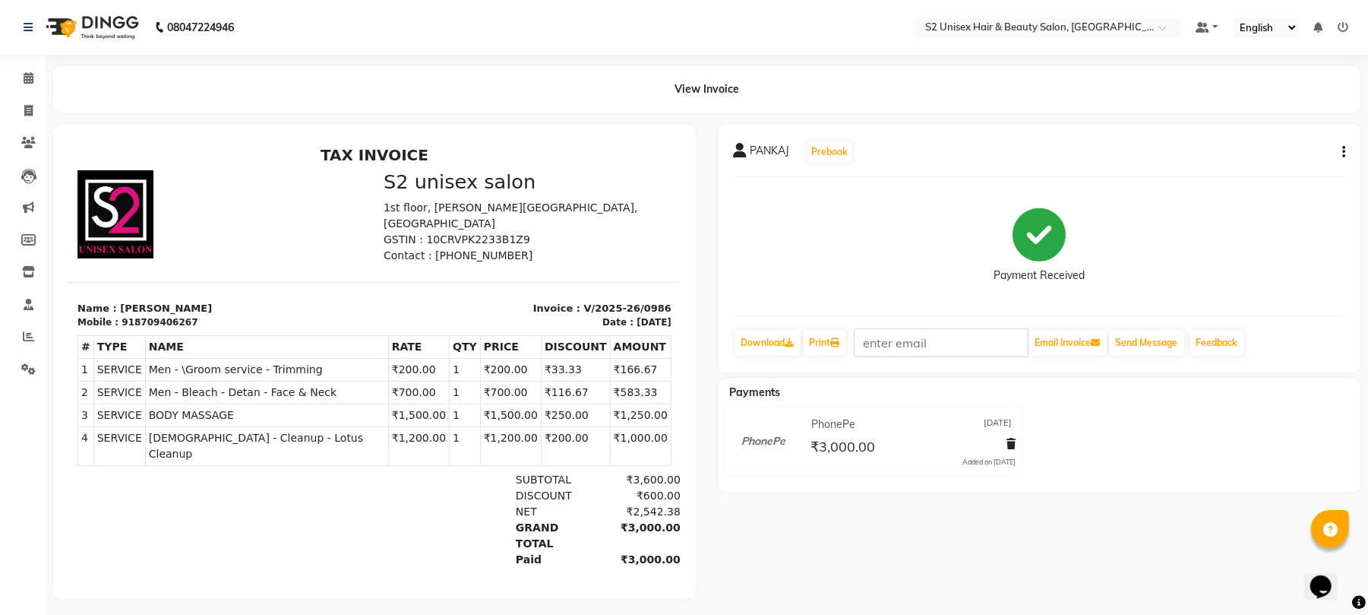
click at [1343, 153] on icon "button" at bounding box center [1343, 152] width 3 height 1
click at [1247, 159] on div "Edit Invoice" at bounding box center [1267, 160] width 104 height 19
select select "service"
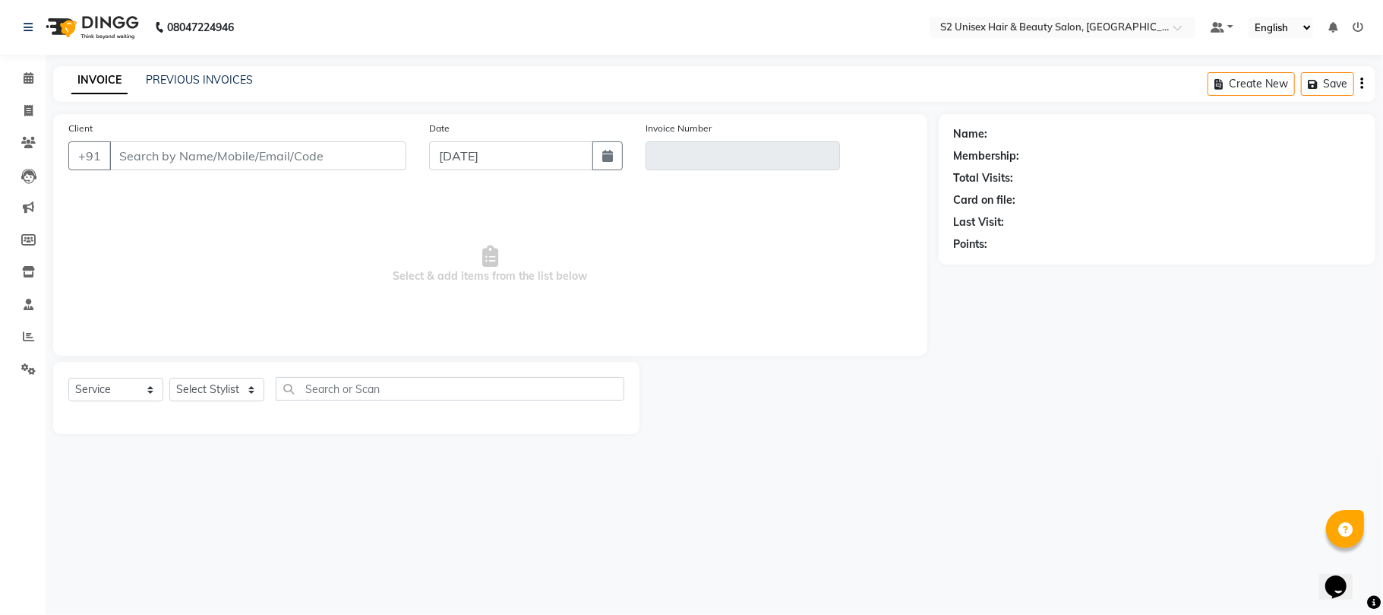
type input "8709406267"
type input "V/2025-26/0986"
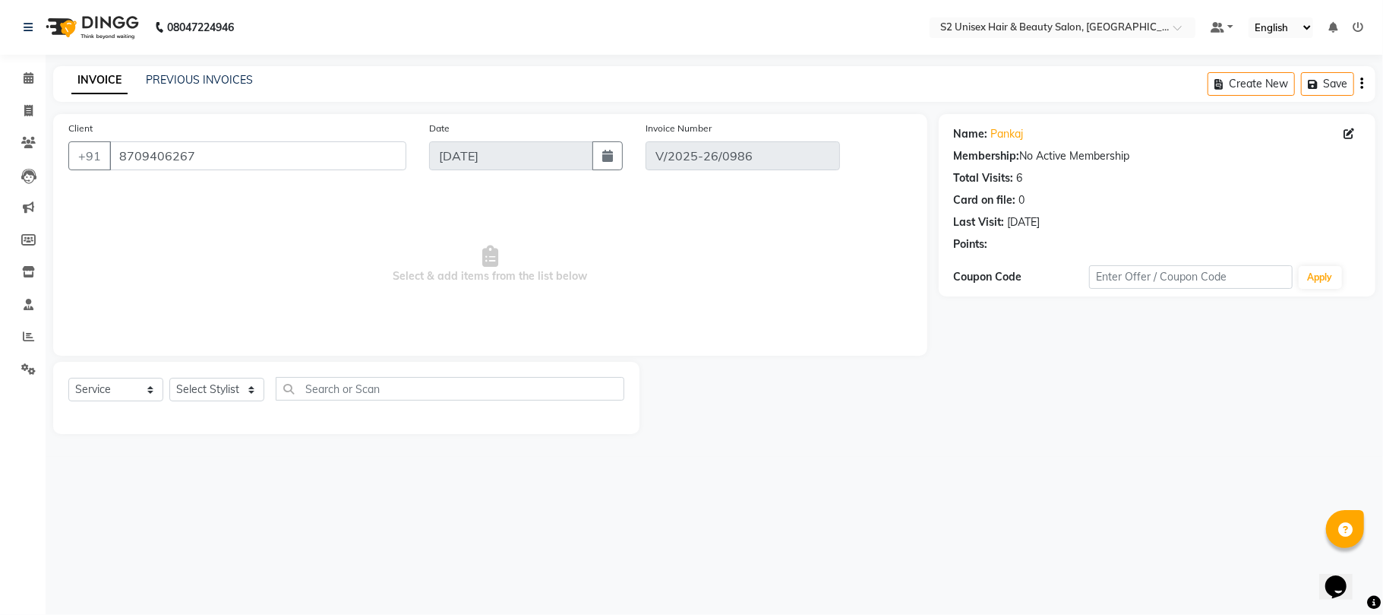
type input "10-08-2025"
select select "select"
